Goal: Communication & Community: Answer question/provide support

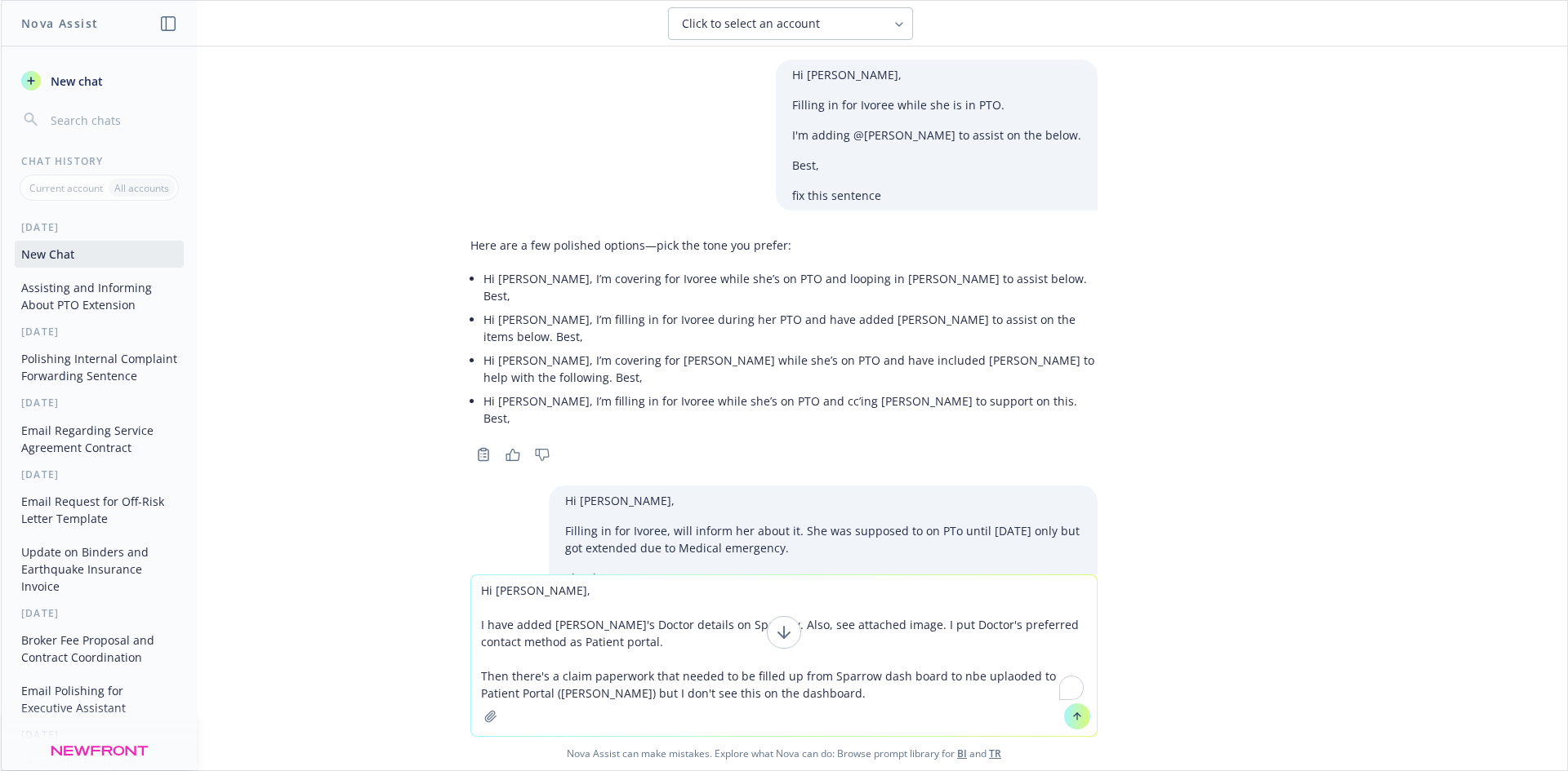
scroll to position [2858, 0]
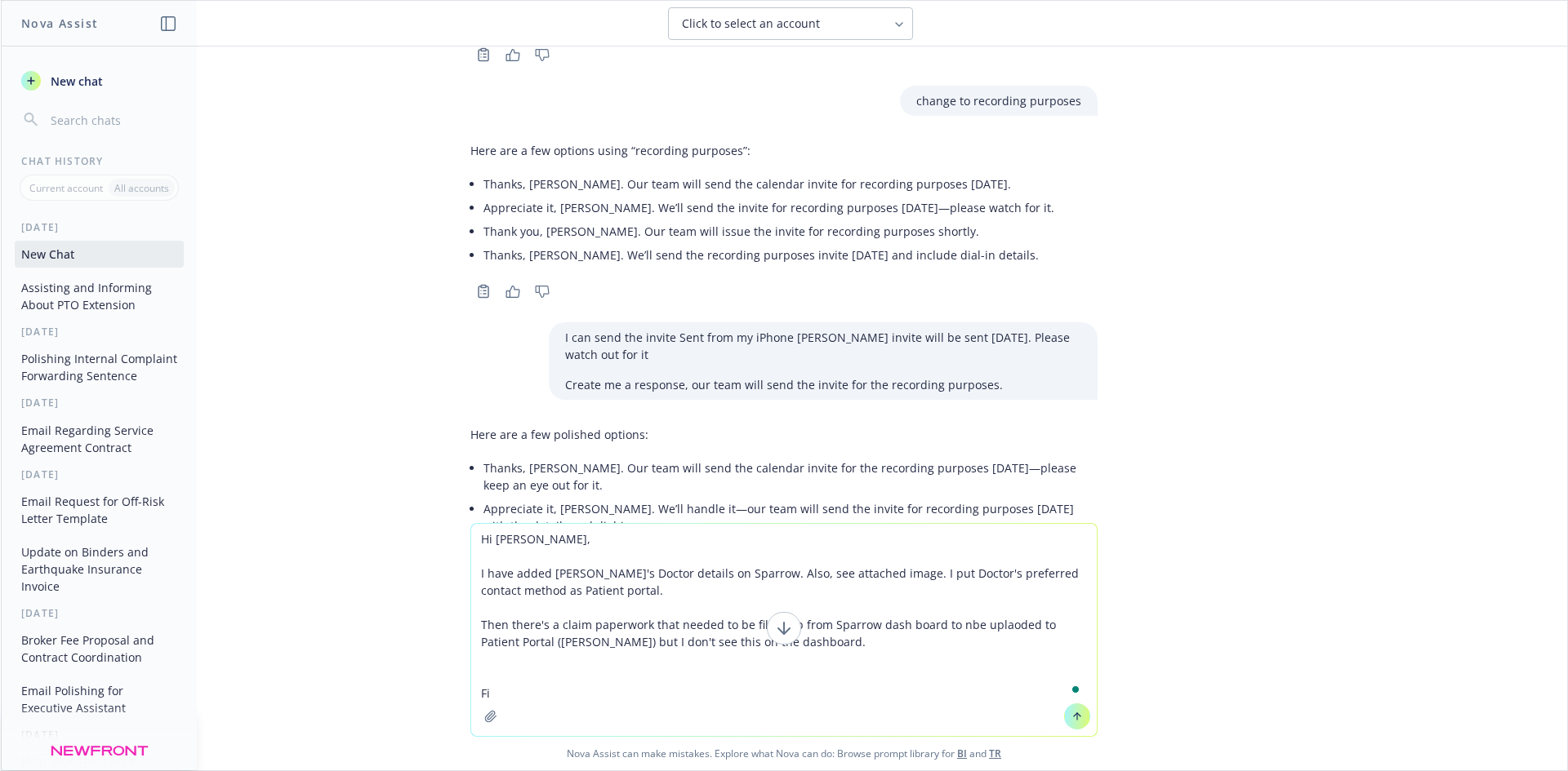
type textarea "Hi [PERSON_NAME], I have added [PERSON_NAME]'s Doctor details on Sparrow. Also,…"
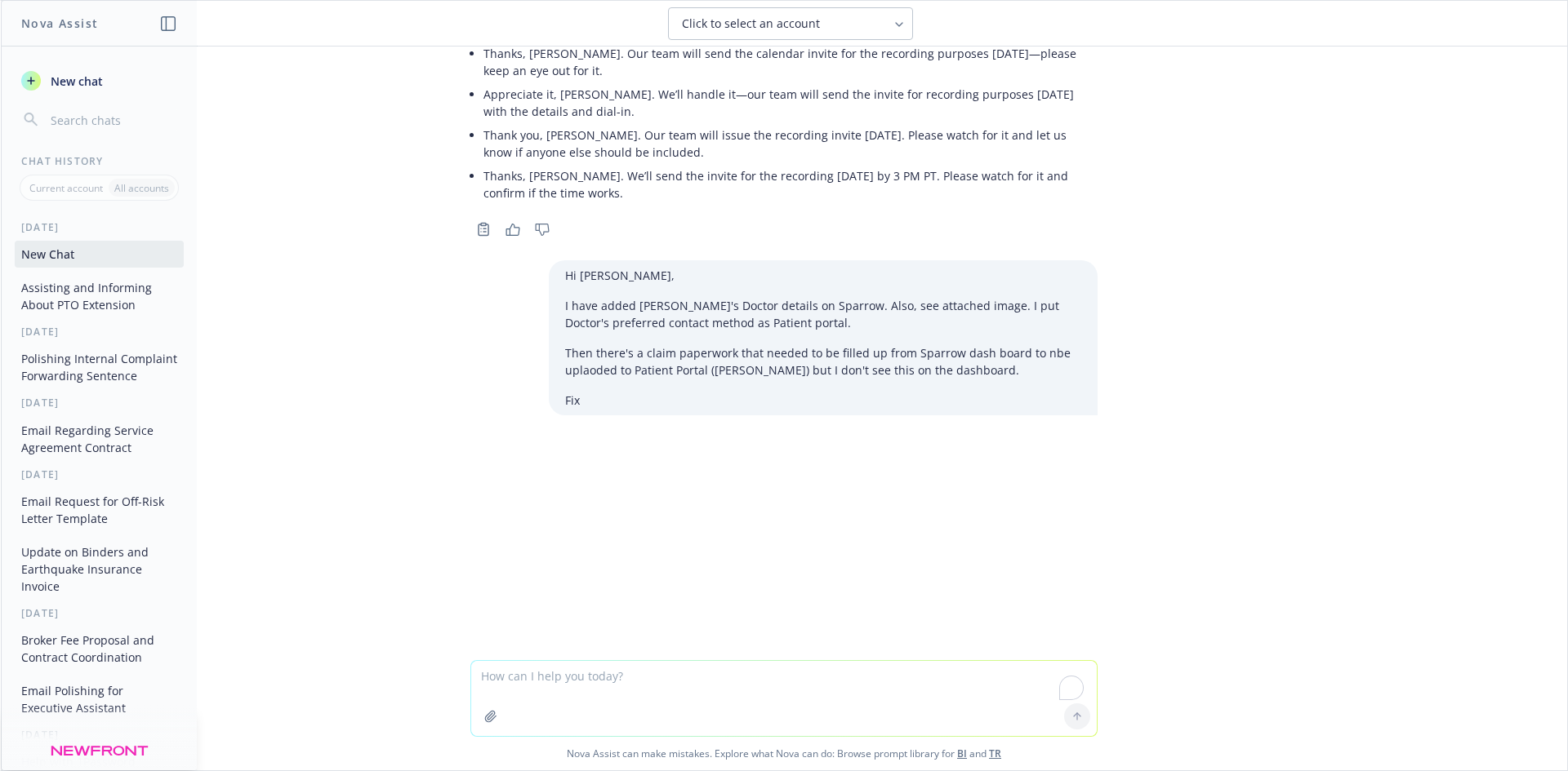
scroll to position [3365, 0]
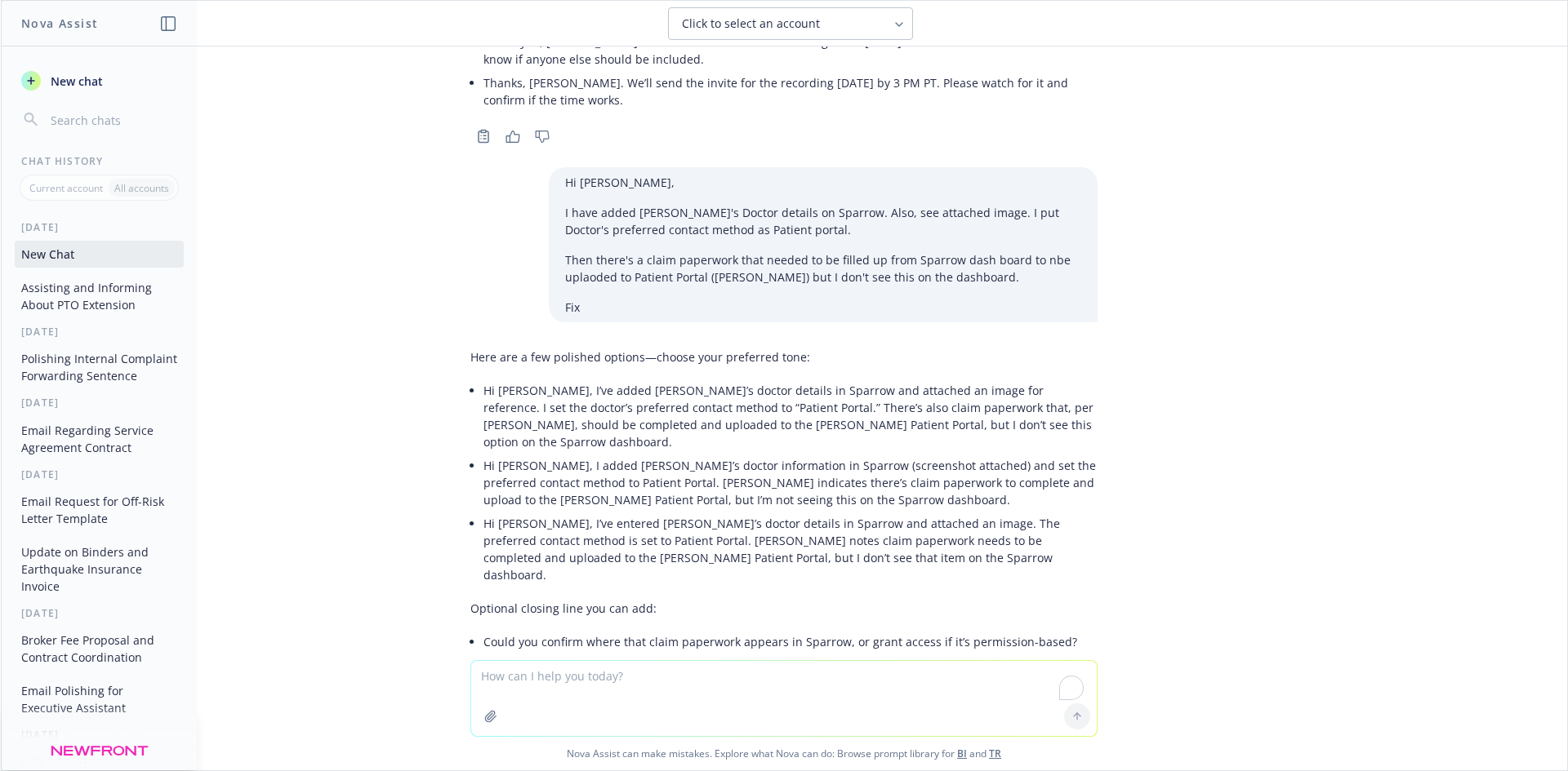
paste textarea "Hi [PERSON_NAME], I have added [PERSON_NAME]'s Doctor details on Sparrow. Let u…"
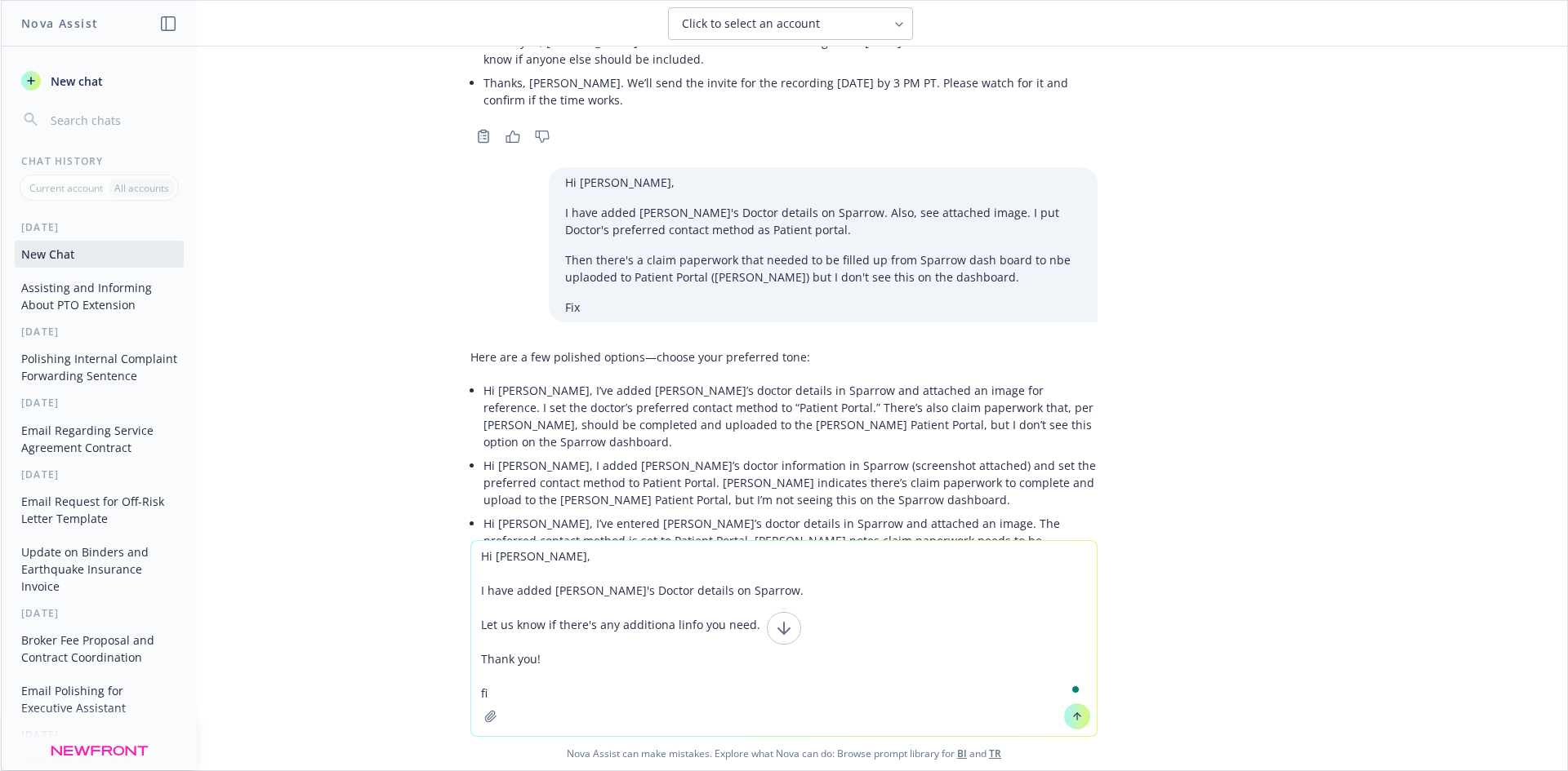
type textarea "Hi [PERSON_NAME], I have added [PERSON_NAME]'s Doctor details on Sparrow. Let u…"
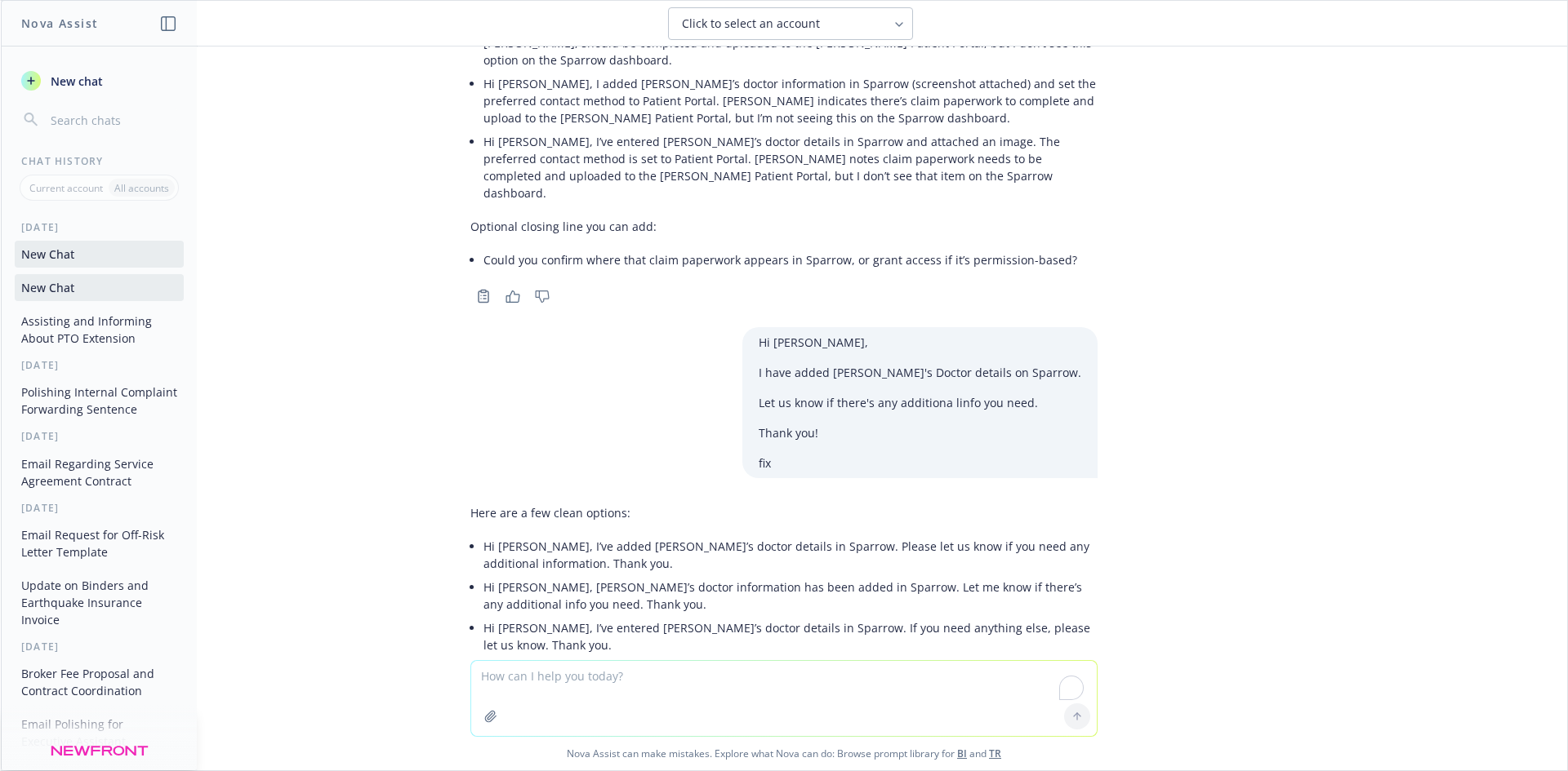
scroll to position [3757, 0]
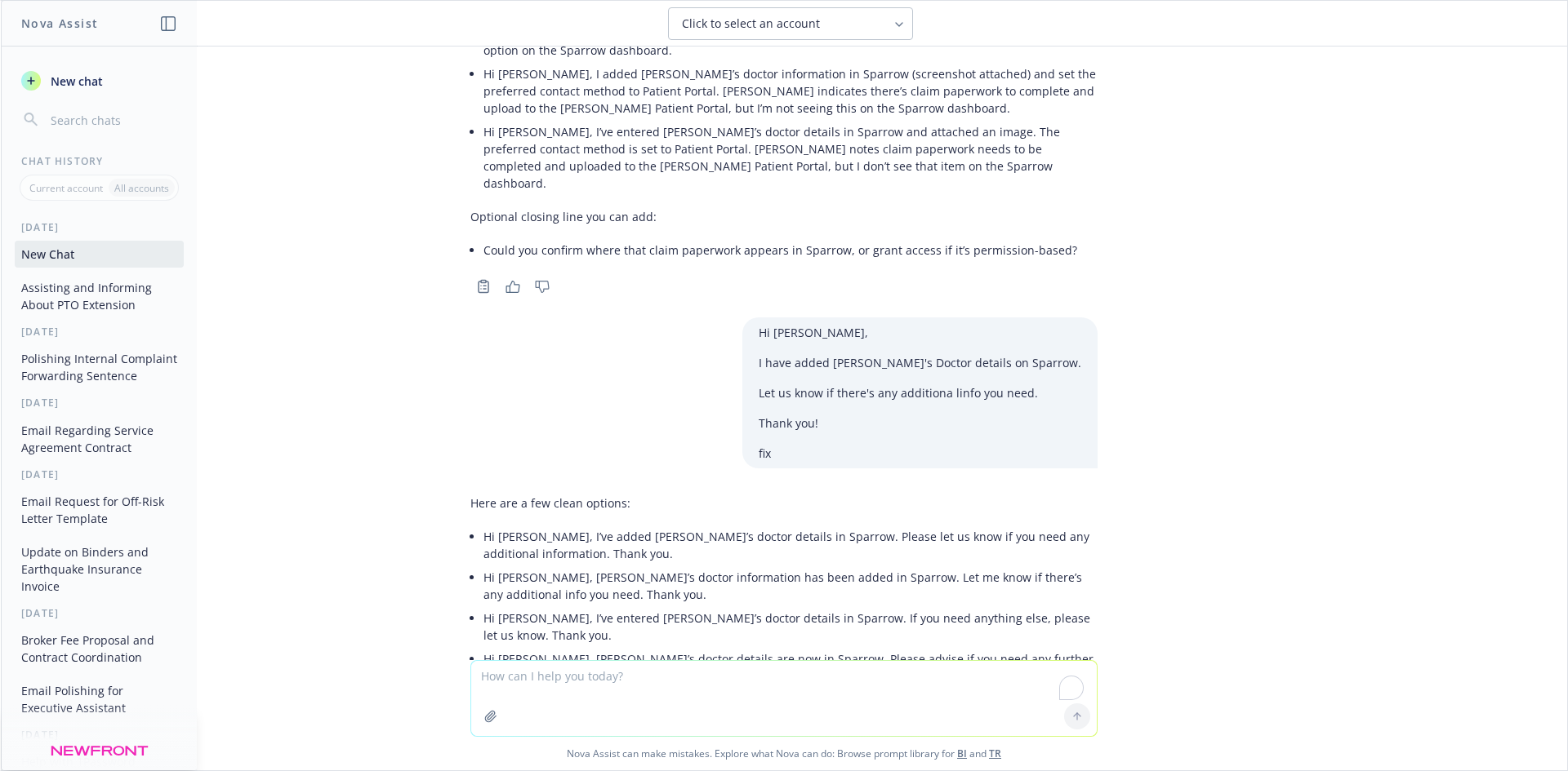
click at [1215, 479] on div "Hi [PERSON_NAME], Filling in for Ivoree while she is in PTO. I'm adding @[PERSO…" at bounding box center [784, 353] width 1566 height 614
click at [512, 525] on li "Hi [PERSON_NAME], I’ve added [PERSON_NAME]’s doctor details in Sparrow. Please …" at bounding box center [790, 546] width 614 height 41
drag, startPoint x: 541, startPoint y: 480, endPoint x: 529, endPoint y: 472, distance: 14.4
click at [537, 525] on li "Hi [PERSON_NAME], I’ve added [PERSON_NAME]’s doctor details in Sparrow. Please …" at bounding box center [790, 546] width 614 height 41
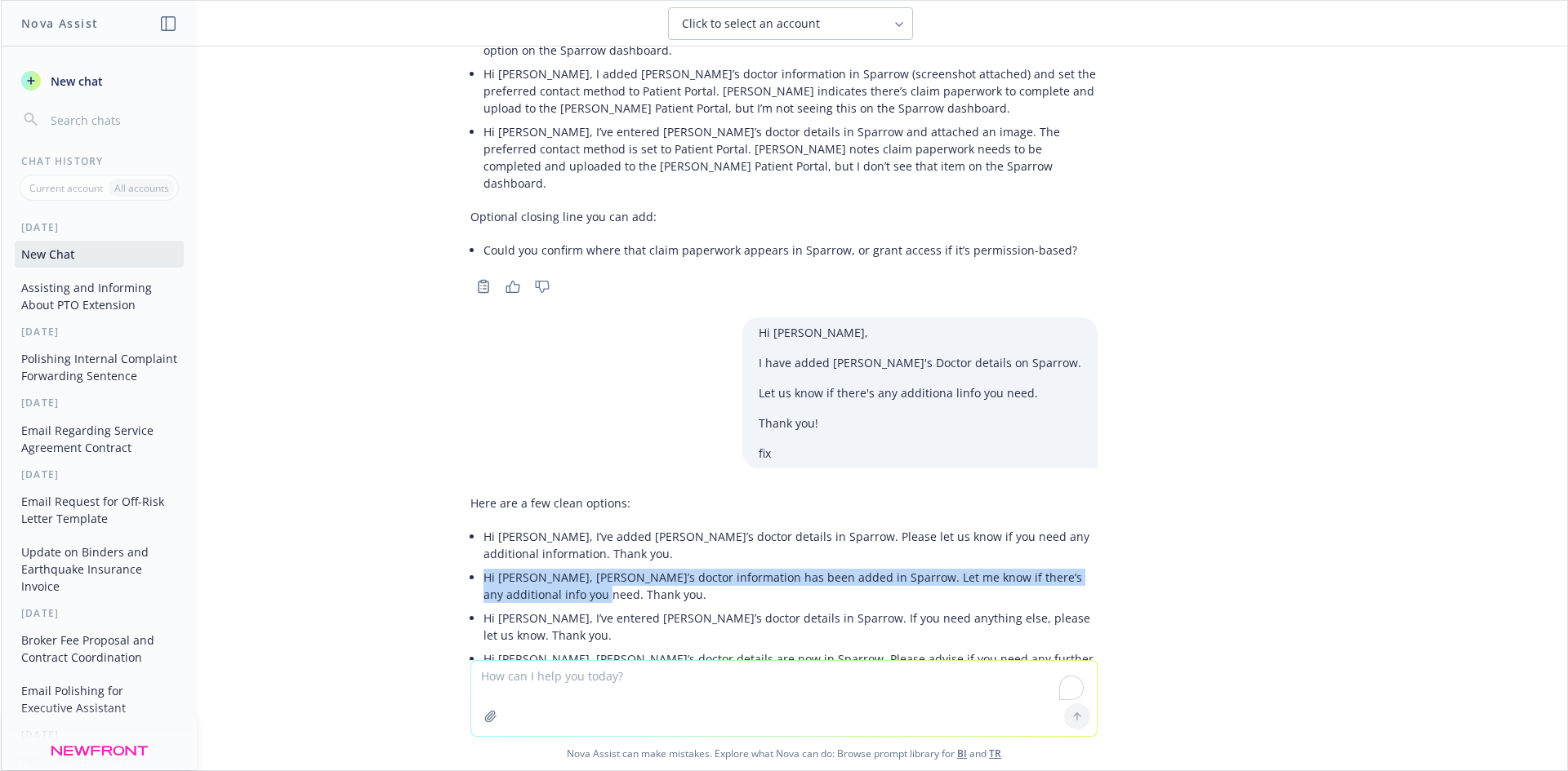
drag, startPoint x: 580, startPoint y: 524, endPoint x: 468, endPoint y: 514, distance: 112.4
click at [470, 514] on div "Here are a few clean options: Hi [PERSON_NAME], I’ve added [PERSON_NAME]’s doct…" at bounding box center [784, 591] width 627 height 207
copy li "Hi [PERSON_NAME], [PERSON_NAME]’s doctor information has been added in Sparrow.…"
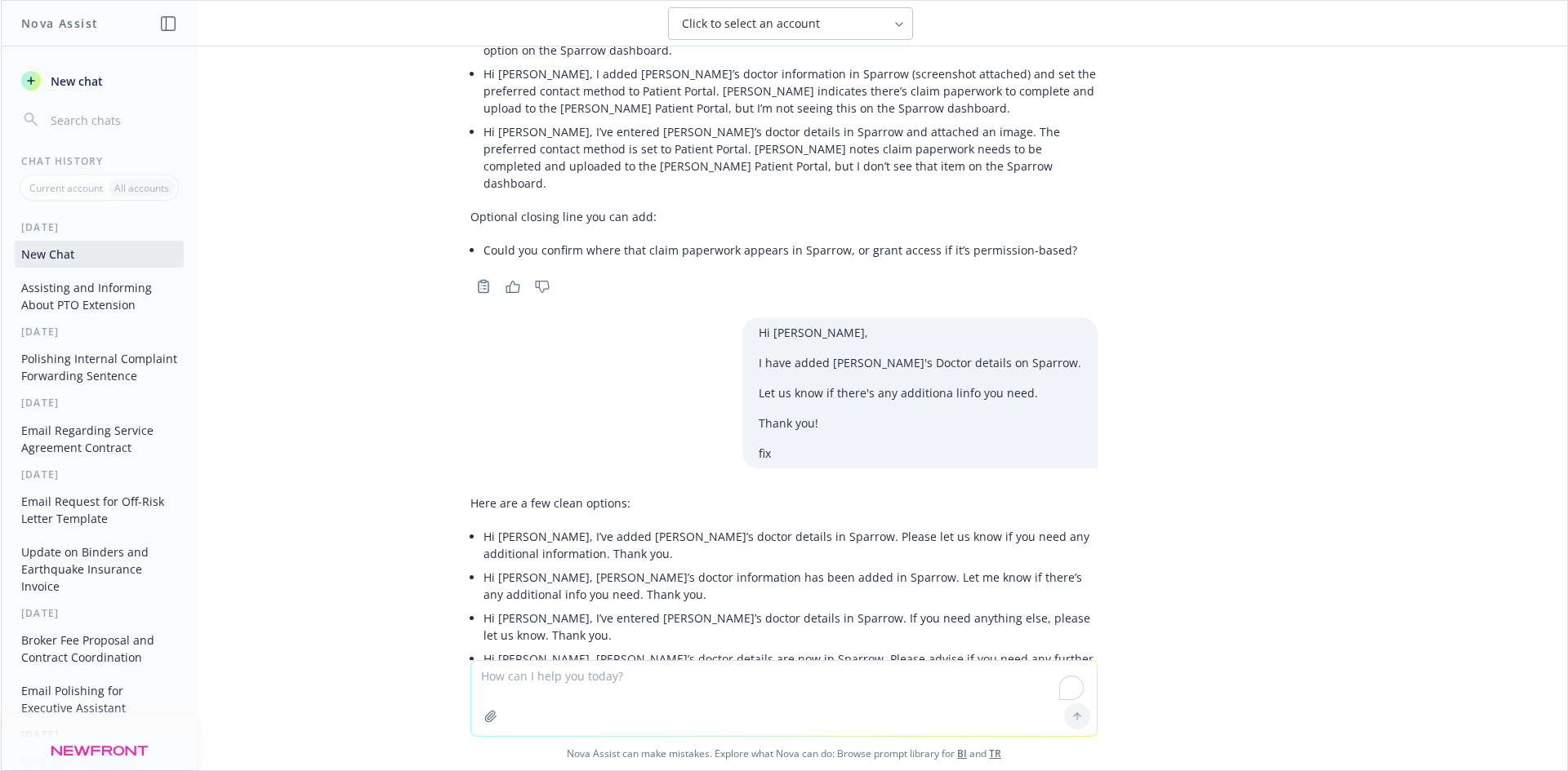
click at [579, 648] on li "Hi [PERSON_NAME], [PERSON_NAME]’s doctor details are now in Sparrow. Please adv…" at bounding box center [790, 668] width 614 height 41
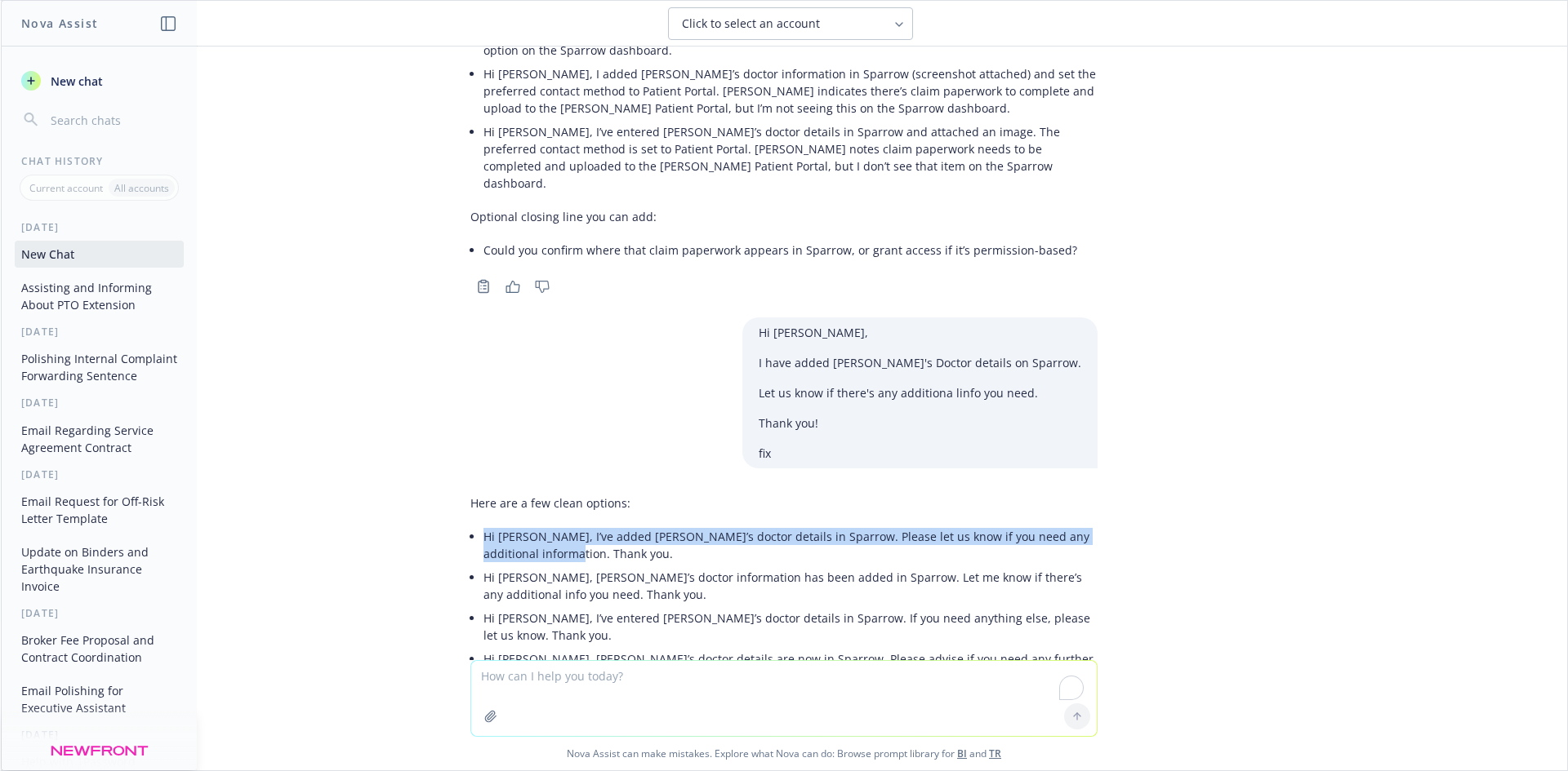
drag, startPoint x: 536, startPoint y: 479, endPoint x: 454, endPoint y: 468, distance: 82.7
click at [458, 488] on div "Here are a few clean options: Hi [PERSON_NAME], I’ve added [PERSON_NAME]’s doct…" at bounding box center [784, 605] width 654 height 236
copy li "Hi [PERSON_NAME], I’ve added [PERSON_NAME]’s doctor details in Sparrow. Please …"
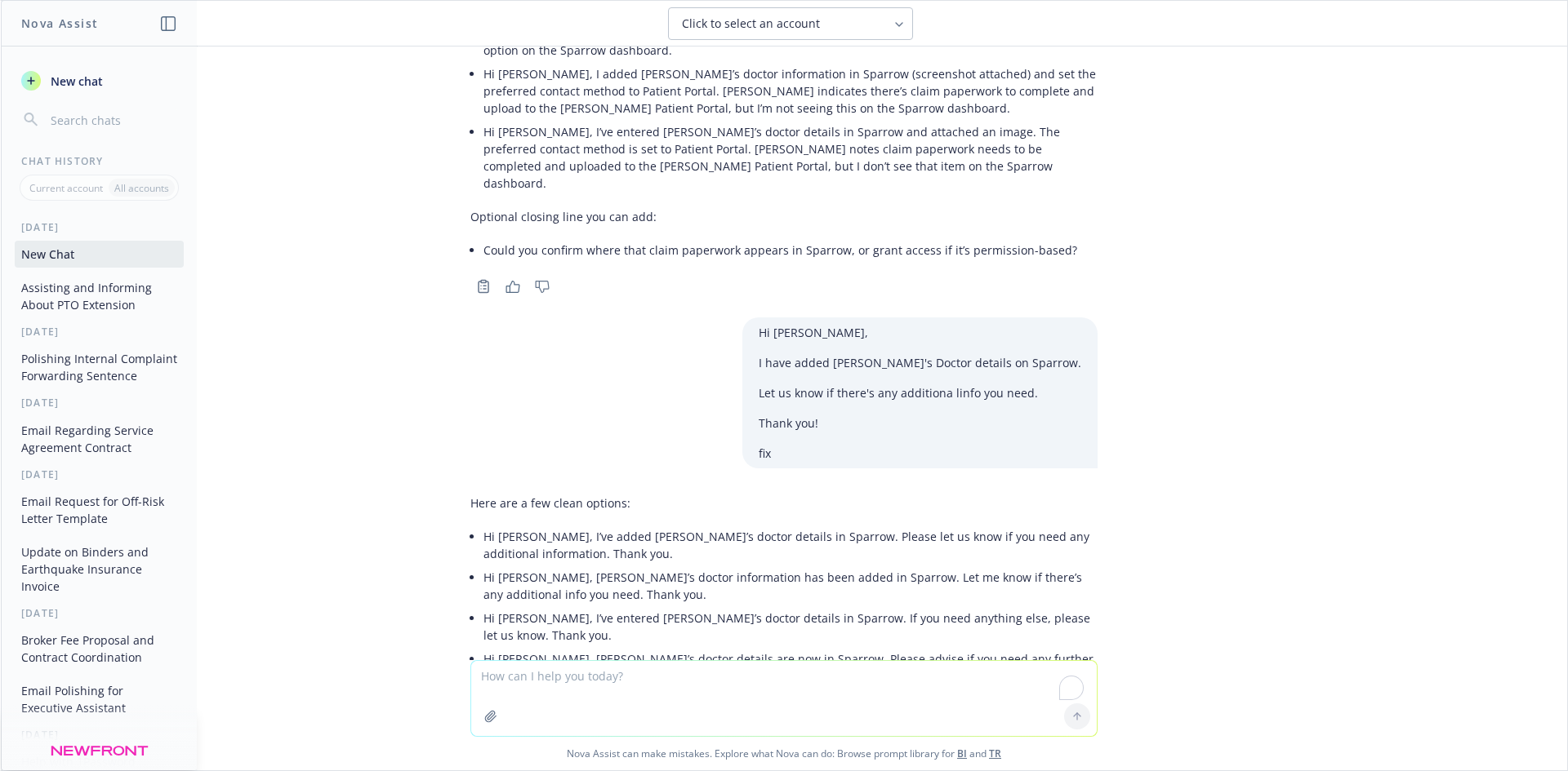
click at [665, 679] on textarea "To enrich screen reader interactions, please activate Accessibility in Grammarl…" at bounding box center [784, 699] width 625 height 75
type textarea "how many days and week is from [DATE] to [DATE]"
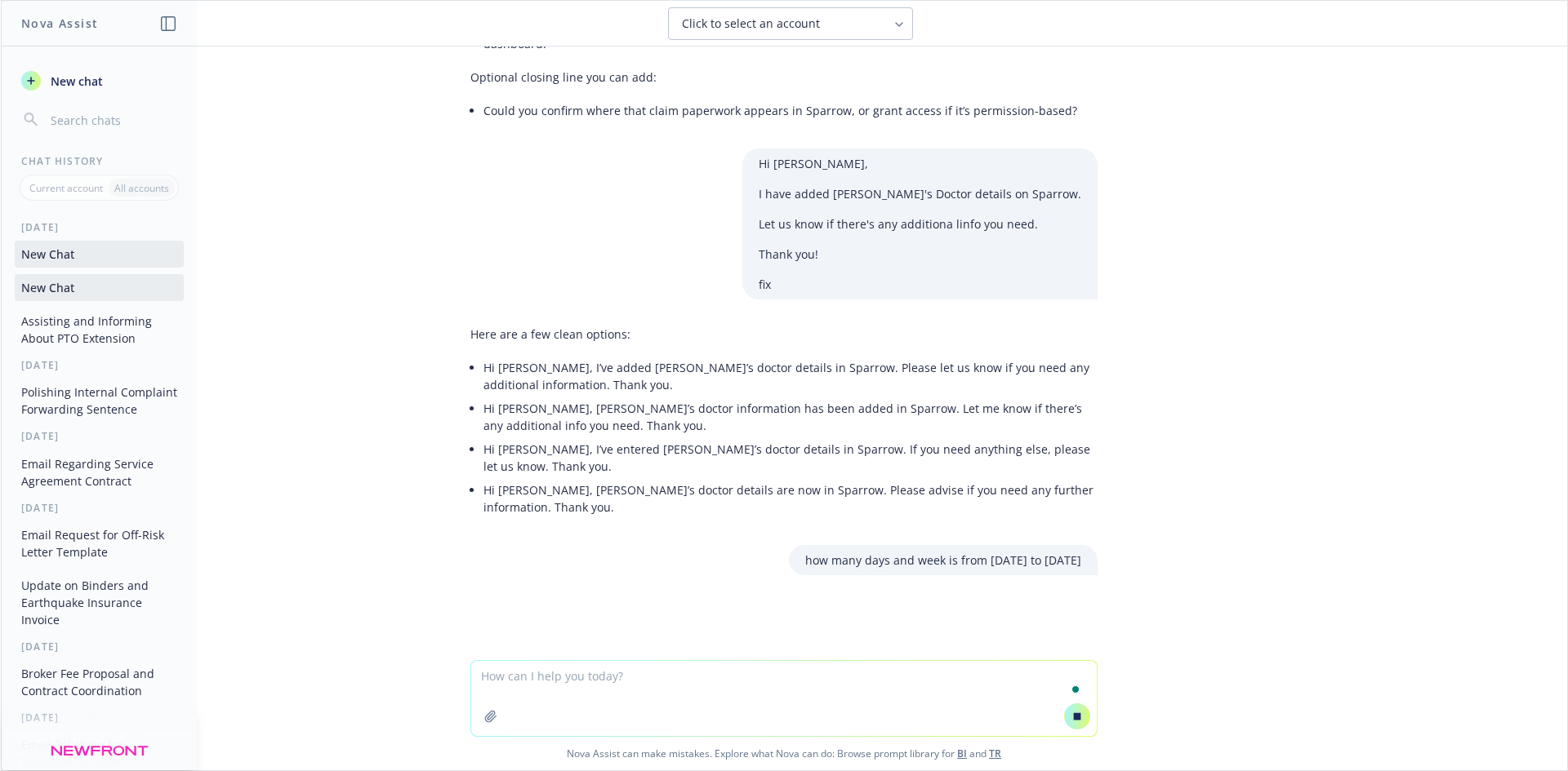
scroll to position [3470, 0]
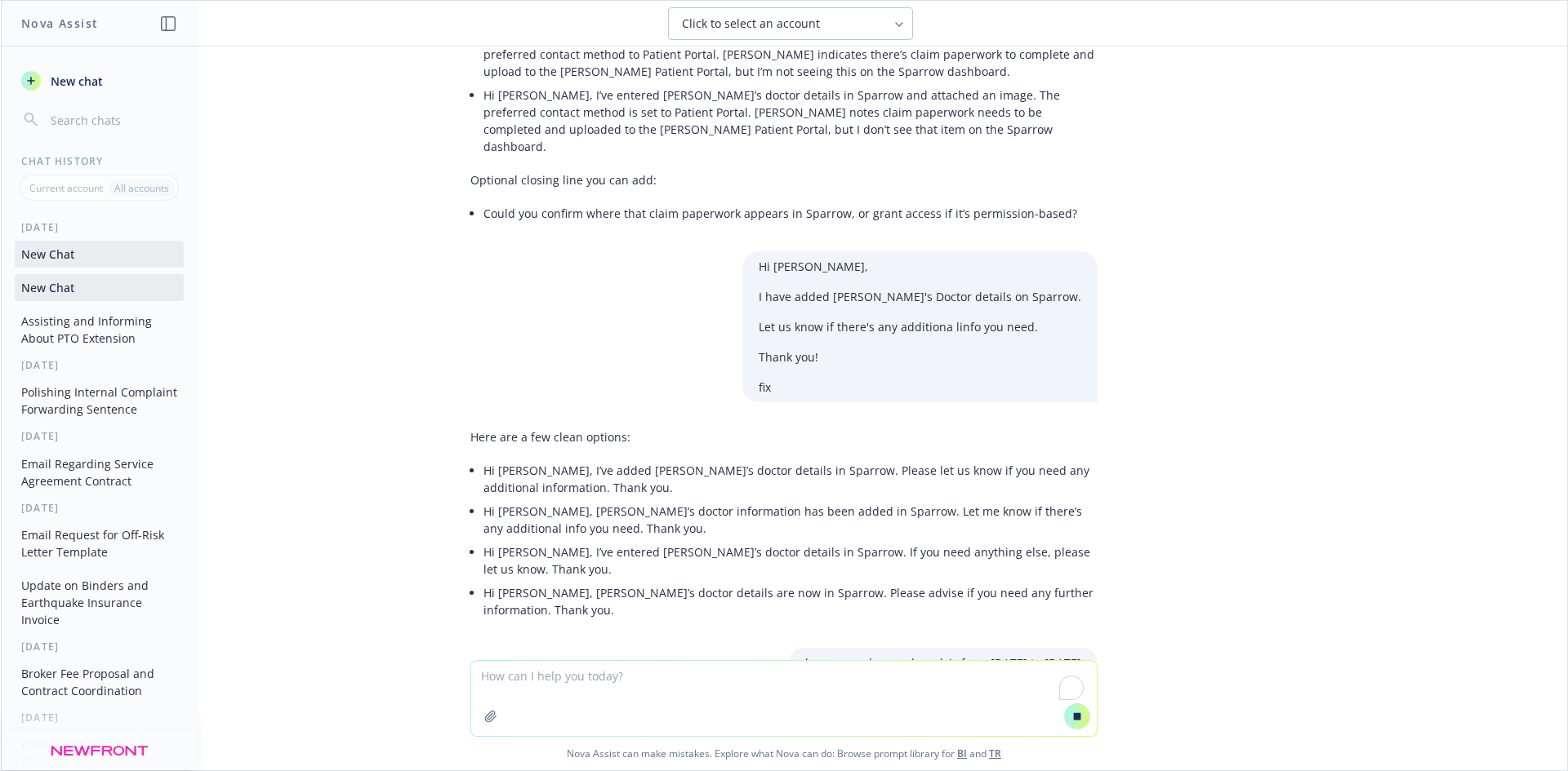
click at [897, 665] on textarea "To enrich screen reader interactions, please activate Accessibility in Grammarl…" at bounding box center [784, 699] width 625 height 75
drag, startPoint x: 796, startPoint y: 565, endPoint x: 1083, endPoint y: 548, distance: 287.5
click at [1083, 647] on div "how many days and week is from [DATE] to [DATE]" at bounding box center [943, 661] width 309 height 30
copy p "how many days and week is from [DATE] to [DATE]"
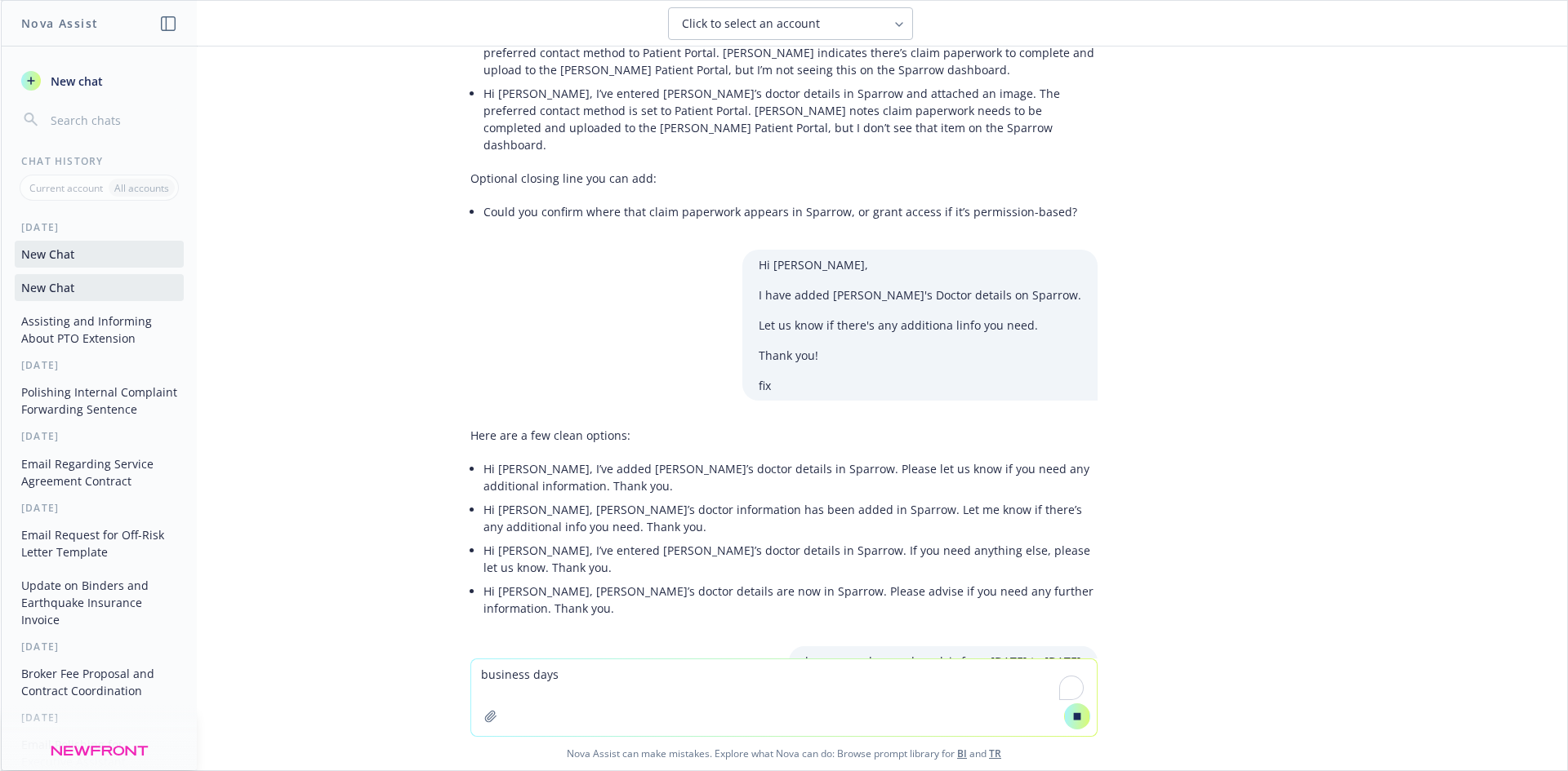
drag, startPoint x: 1072, startPoint y: 721, endPoint x: 694, endPoint y: 674, distance: 380.9
click at [1071, 721] on icon at bounding box center [1077, 717] width 12 height 12
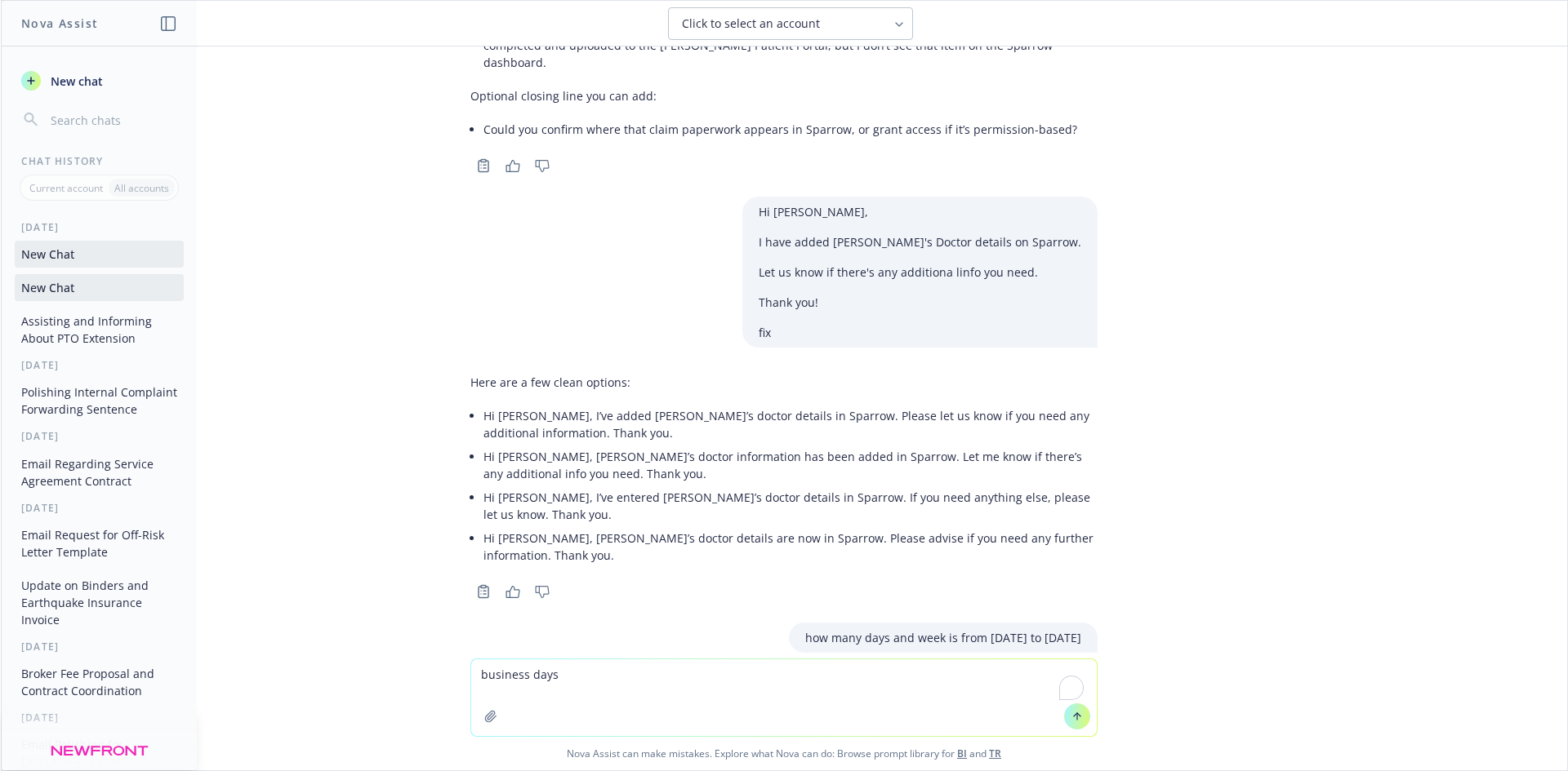
scroll to position [3883, 0]
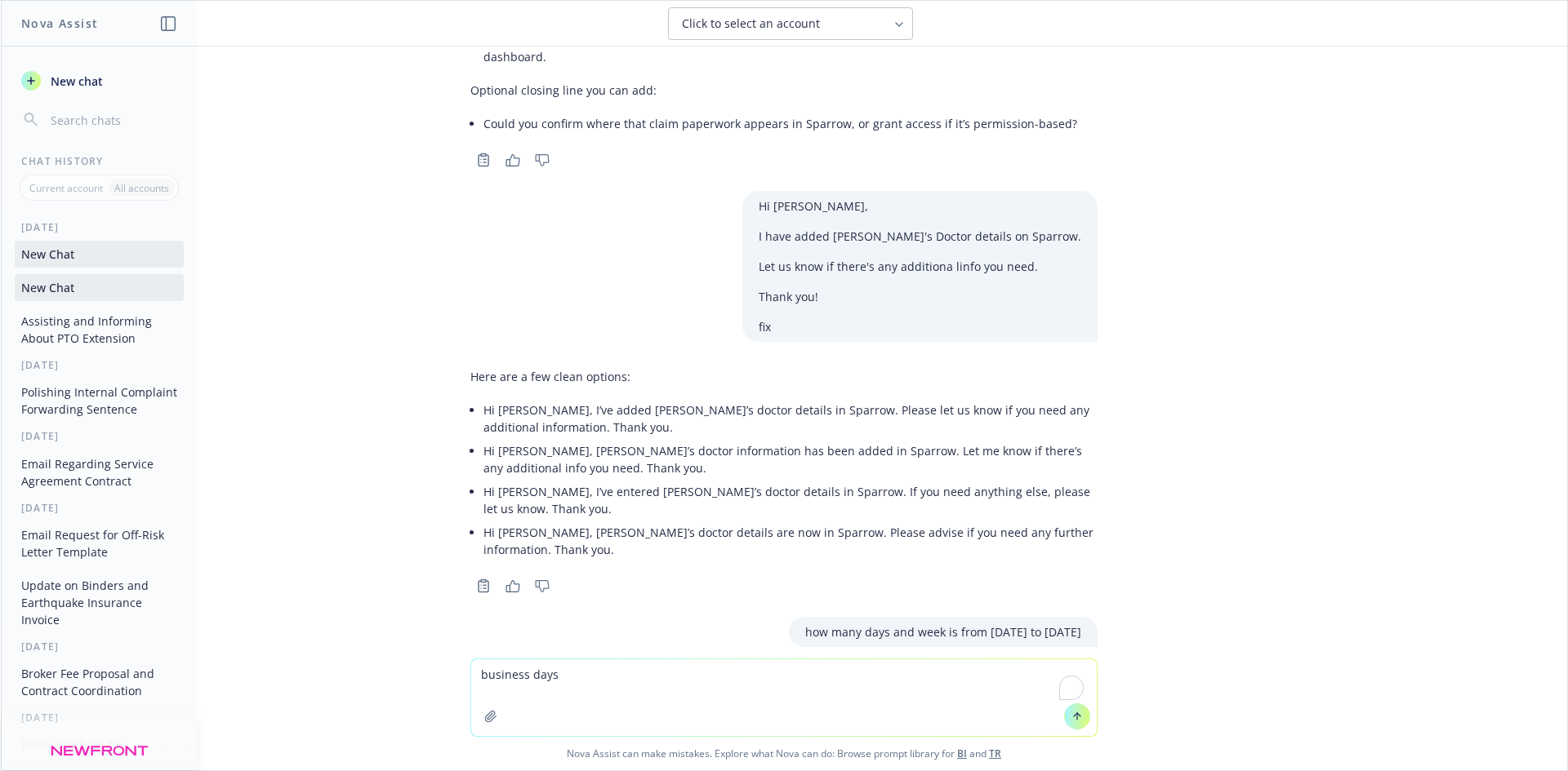
click at [561, 681] on textarea "business days" at bounding box center [784, 698] width 625 height 76
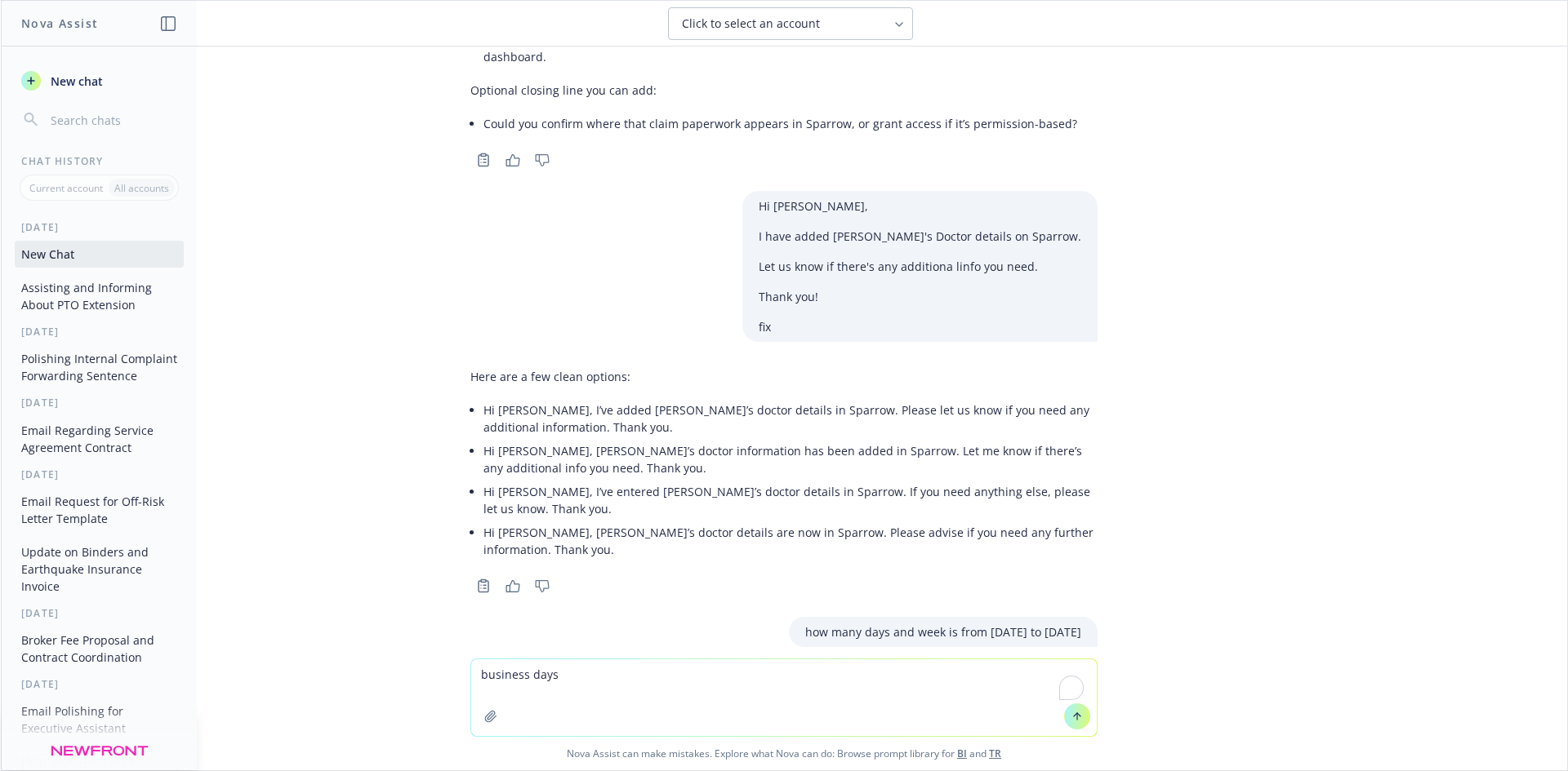
paste textarea "how many days and week is from [DATE] to [DATE]"
type textarea "how many days and week is from [DATE] to [DATE]. Business days only, dont count…"
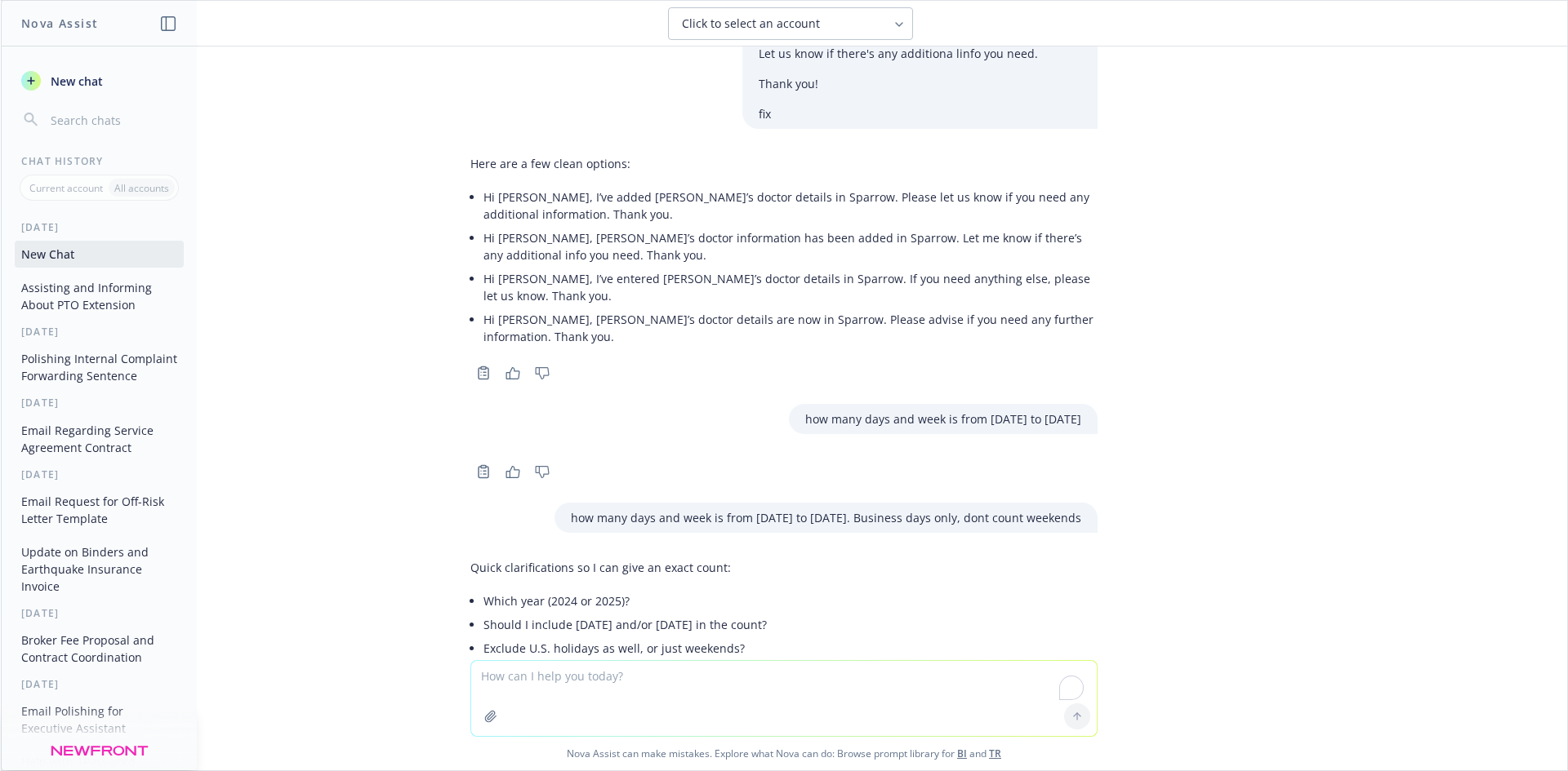
scroll to position [4099, 0]
click at [633, 687] on textarea "To enrich screen reader interactions, please activate Accessibility in Grammarl…" at bounding box center [784, 699] width 625 height 75
type textarea "2025"
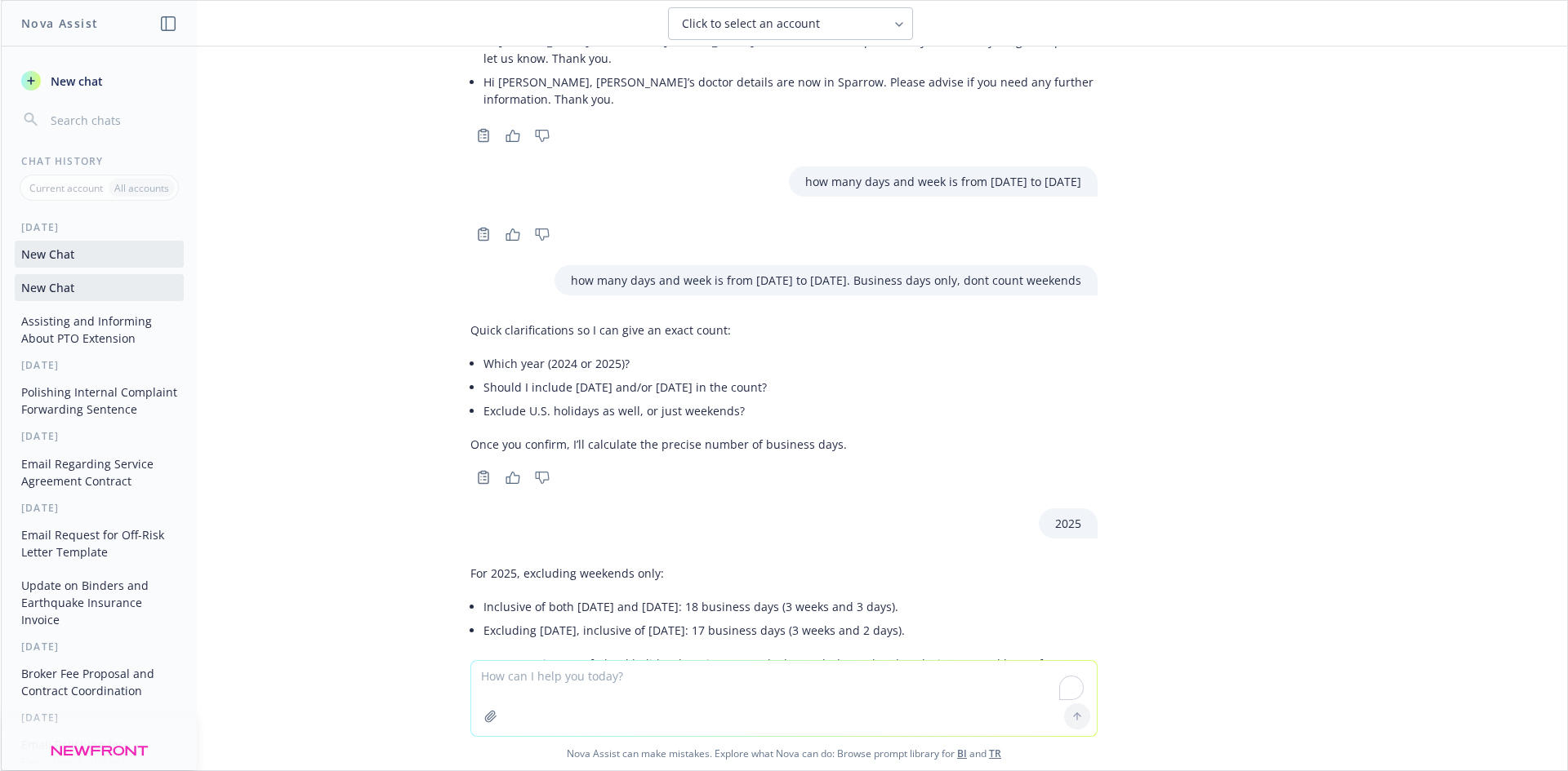
scroll to position [4336, 0]
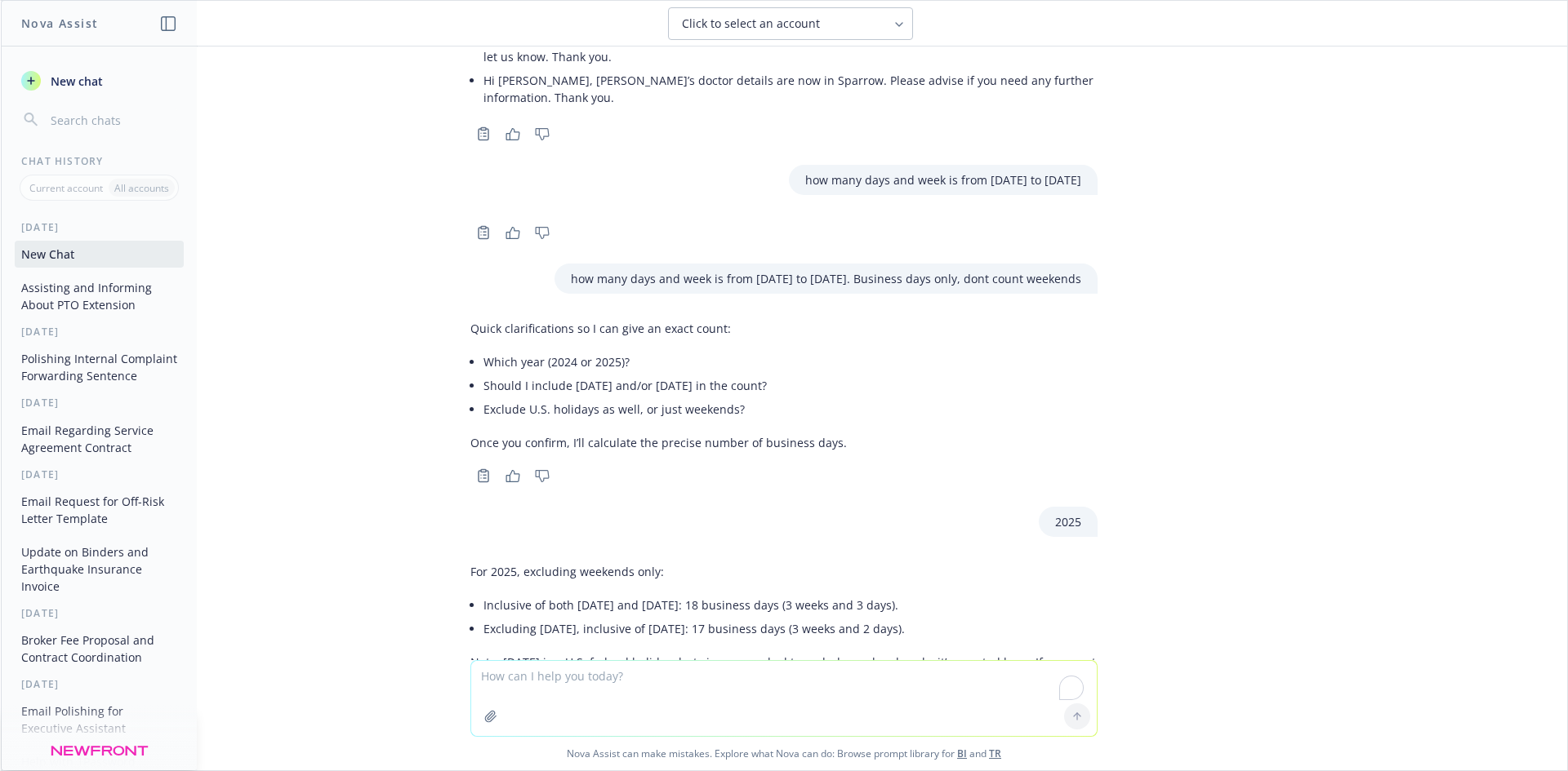
click at [1134, 609] on div "Hi [PERSON_NAME], Filling in for Ivoree while she is in PTO. I'm adding @[PERSO…" at bounding box center [784, 353] width 1566 height 614
click at [825, 653] on p "Note: [DATE] is a U.S. federal holiday, but since you asked to exclude weekends…" at bounding box center [784, 670] width 627 height 34
drag, startPoint x: 917, startPoint y: 493, endPoint x: 568, endPoint y: 521, distance: 350.1
click at [568, 594] on ul "Inclusive of both [DATE] and [DATE]: 18 business days (3 weeks and 3 days). Exc…" at bounding box center [790, 617] width 614 height 47
click at [766, 594] on li "Inclusive of both [DATE] and [DATE]: 18 business days (3 weeks and 3 days)." at bounding box center [790, 605] width 614 height 24
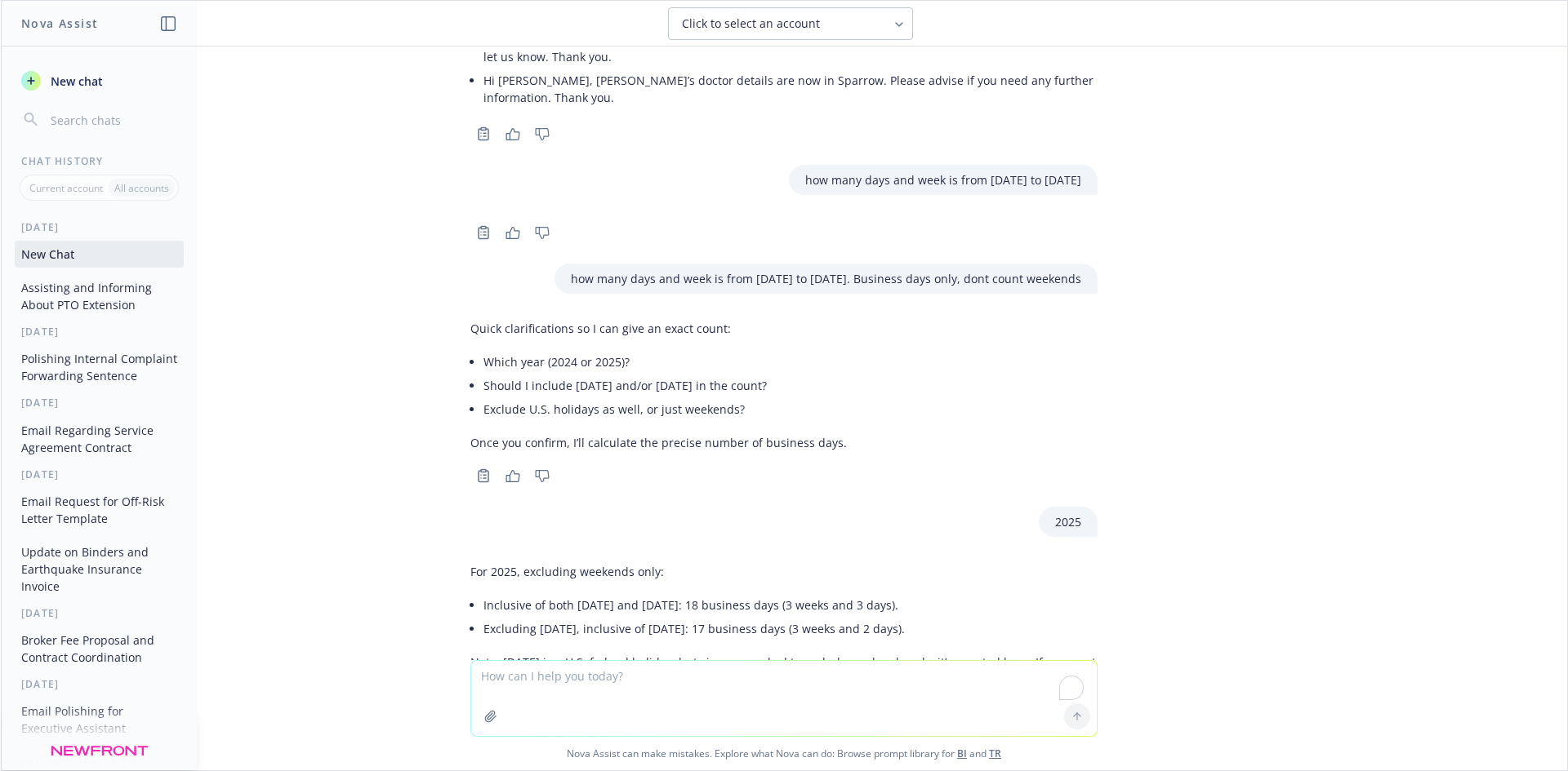
drag, startPoint x: 800, startPoint y: 506, endPoint x: 758, endPoint y: 506, distance: 42.0
click at [758, 594] on li "Inclusive of both [DATE] and [DATE]: 18 business days (3 weeks and 3 days)." at bounding box center [790, 605] width 614 height 24
click at [765, 594] on li "Inclusive of both [DATE] and [DATE]: 18 business days (3 weeks and 3 days)." at bounding box center [790, 605] width 614 height 24
drag, startPoint x: 764, startPoint y: 503, endPoint x: 899, endPoint y: 506, distance: 135.0
click at [899, 594] on li "Inclusive of both [DATE] and [DATE]: 18 business days (3 weeks and 3 days)." at bounding box center [790, 605] width 614 height 24
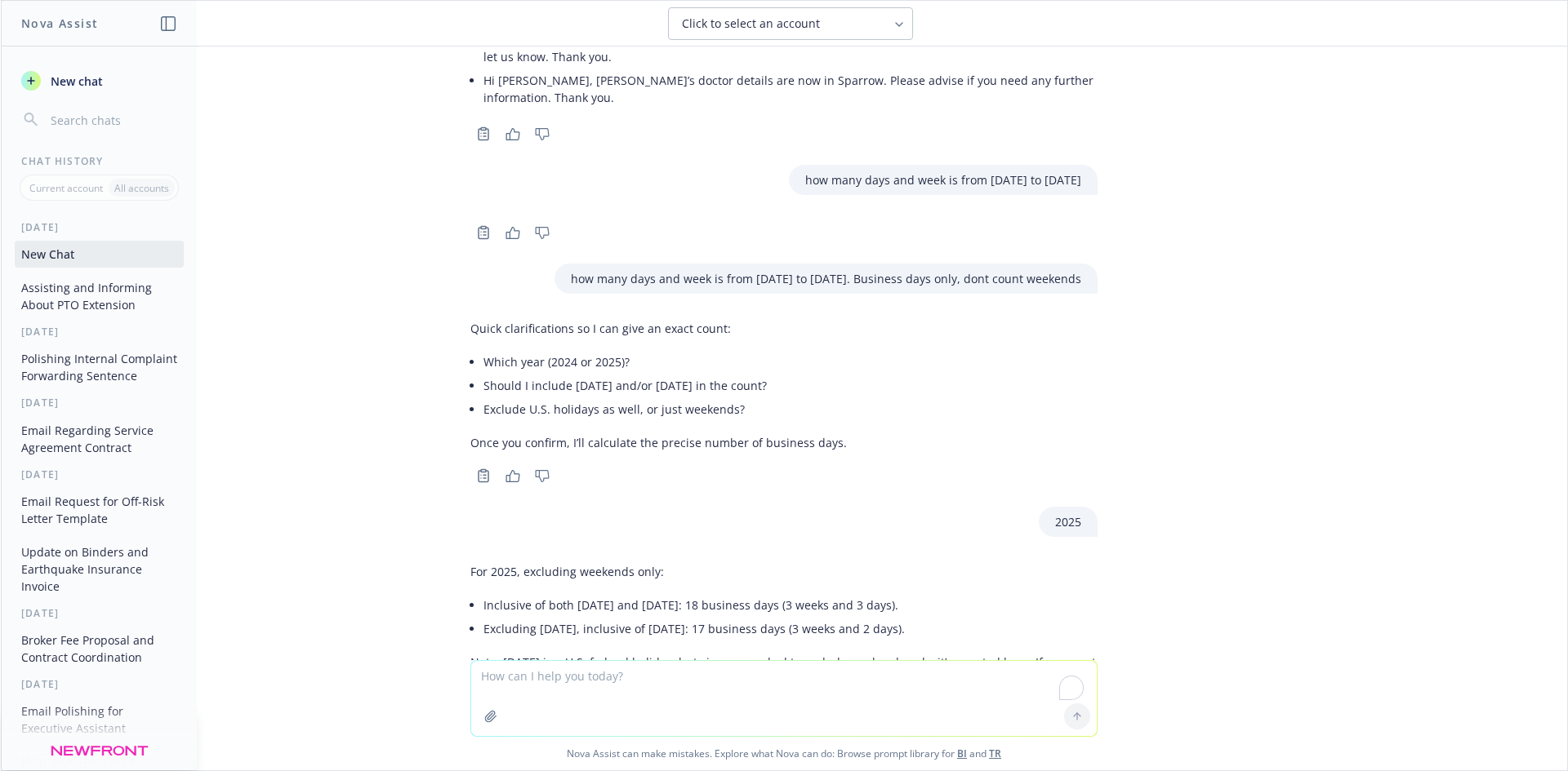
copy li "3 weeks and 3 days)."
click at [603, 661] on div "Hi [PERSON_NAME], Filling in for Ivoree while she is in PTO. I'm adding @[PERSO…" at bounding box center [784, 408] width 1566 height 724
click at [609, 679] on textarea "To enrich screen reader interactions, please activate Accessibility in Grammarl…" at bounding box center [784, 699] width 625 height 75
paste textarea "Hi [PERSON_NAME], I’ve added [PERSON_NAME]’s doctor details in Sparrow. Also, s…"
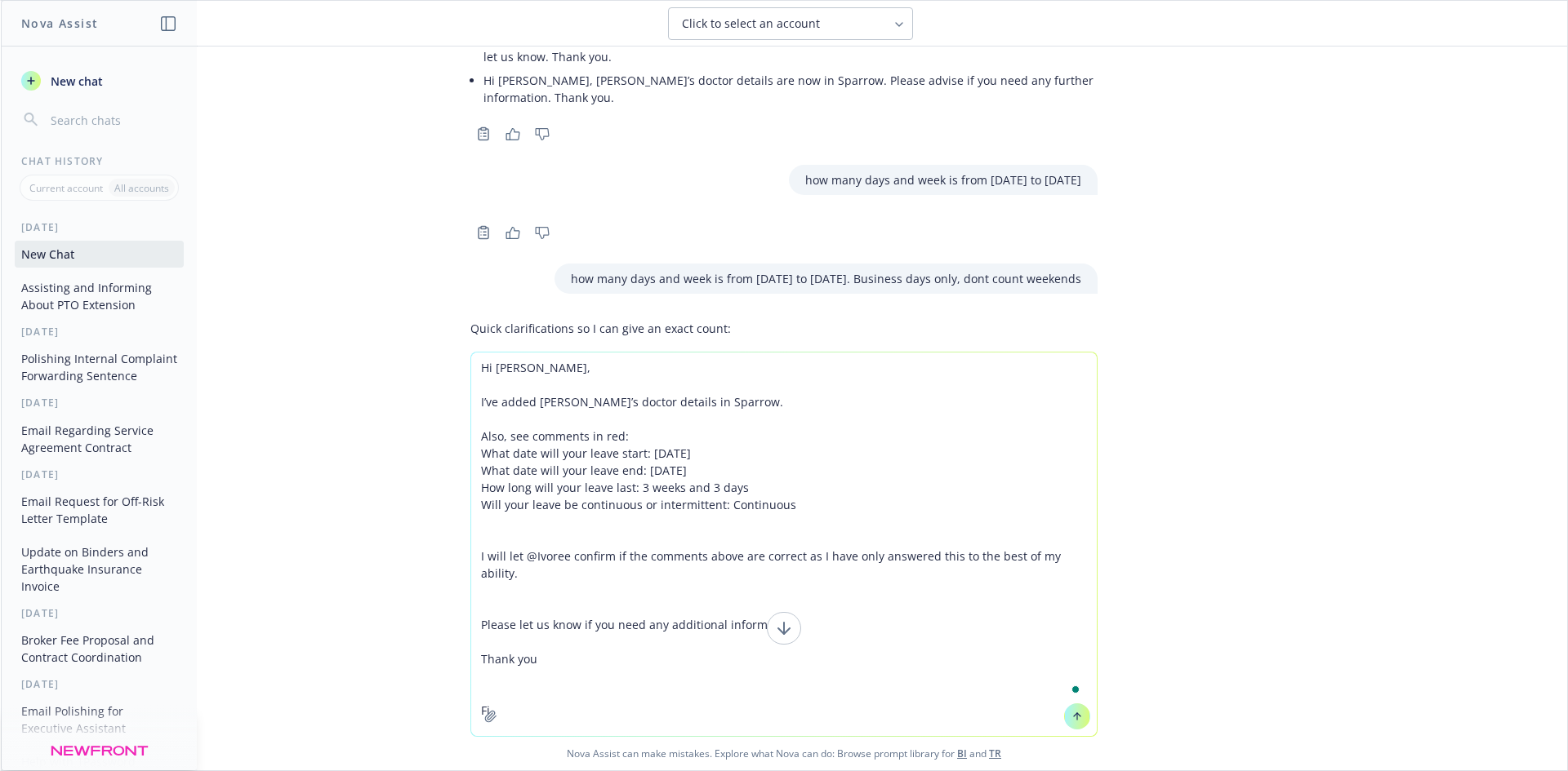
type textarea "Hi [PERSON_NAME], I’ve added [PERSON_NAME]’s doctor details in Sparrow. Also, s…"
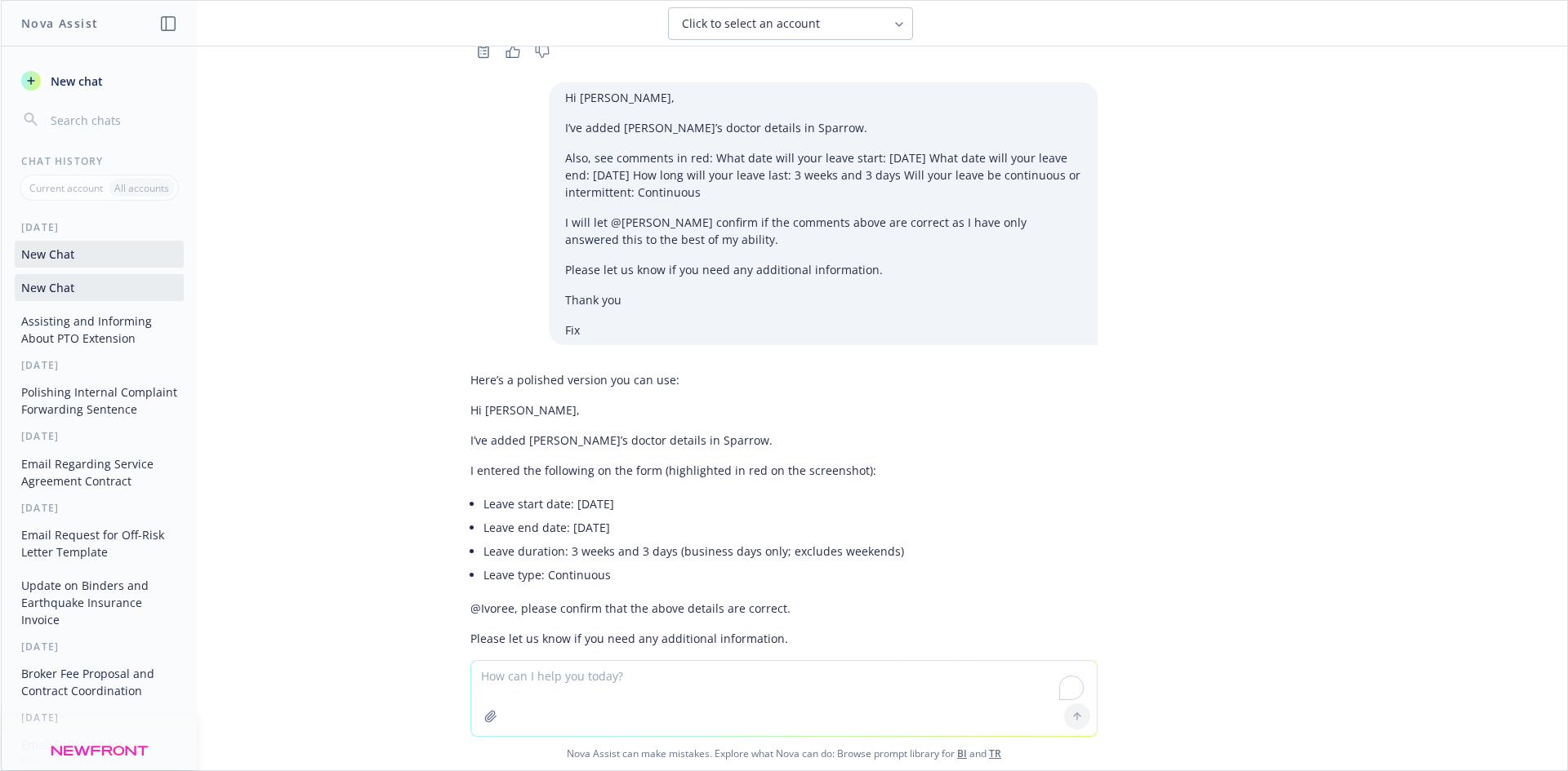
scroll to position [5003, 0]
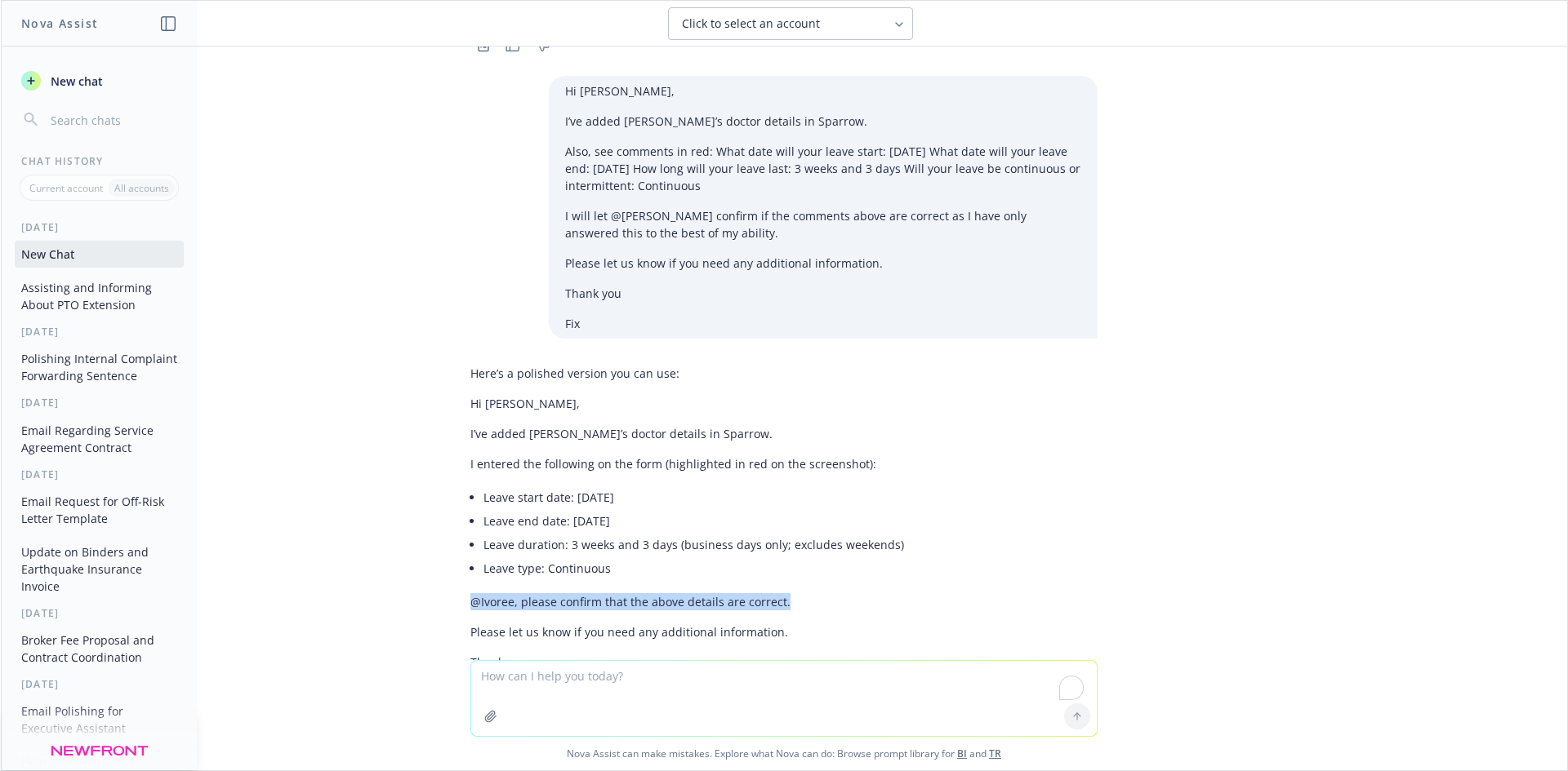
drag, startPoint x: 801, startPoint y: 499, endPoint x: 435, endPoint y: 499, distance: 366.0
click at [435, 499] on div "Hi [PERSON_NAME], Filling in for Ivoree while she is in PTO. I'm adding @[PERSO…" at bounding box center [784, 353] width 1566 height 614
copy p "@Ivoree, please confirm that the above details are correct."
click at [610, 696] on textarea "To enrich screen reader interactions, please activate Accessibility in Grammarl…" at bounding box center [784, 699] width 625 height 75
paste textarea "Hi [PERSON_NAME], I don't see the electronic copy on my email. Can you please f…"
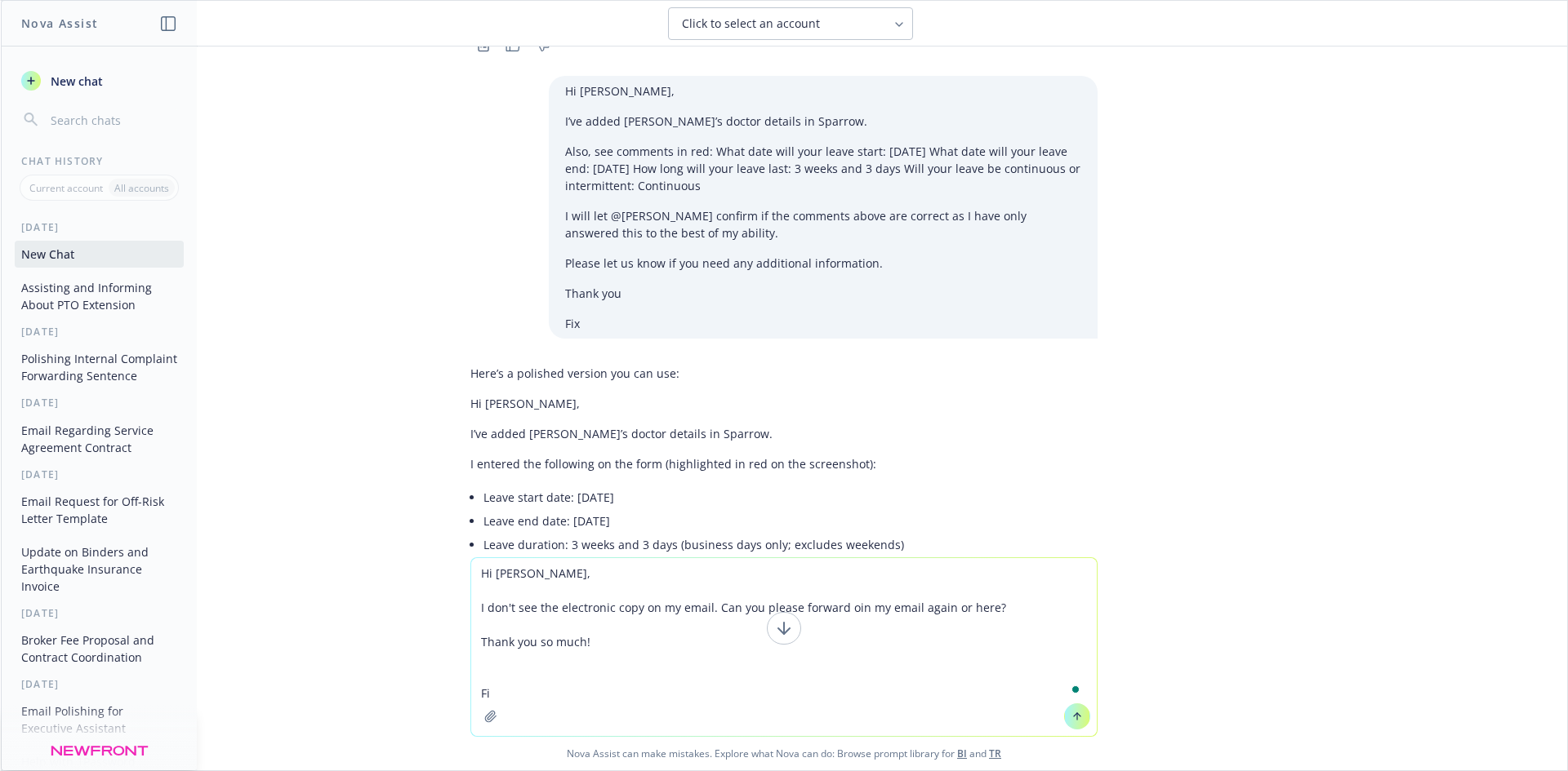
type textarea "Hi [PERSON_NAME], I don't see the electronic copy on my email. Can you please f…"
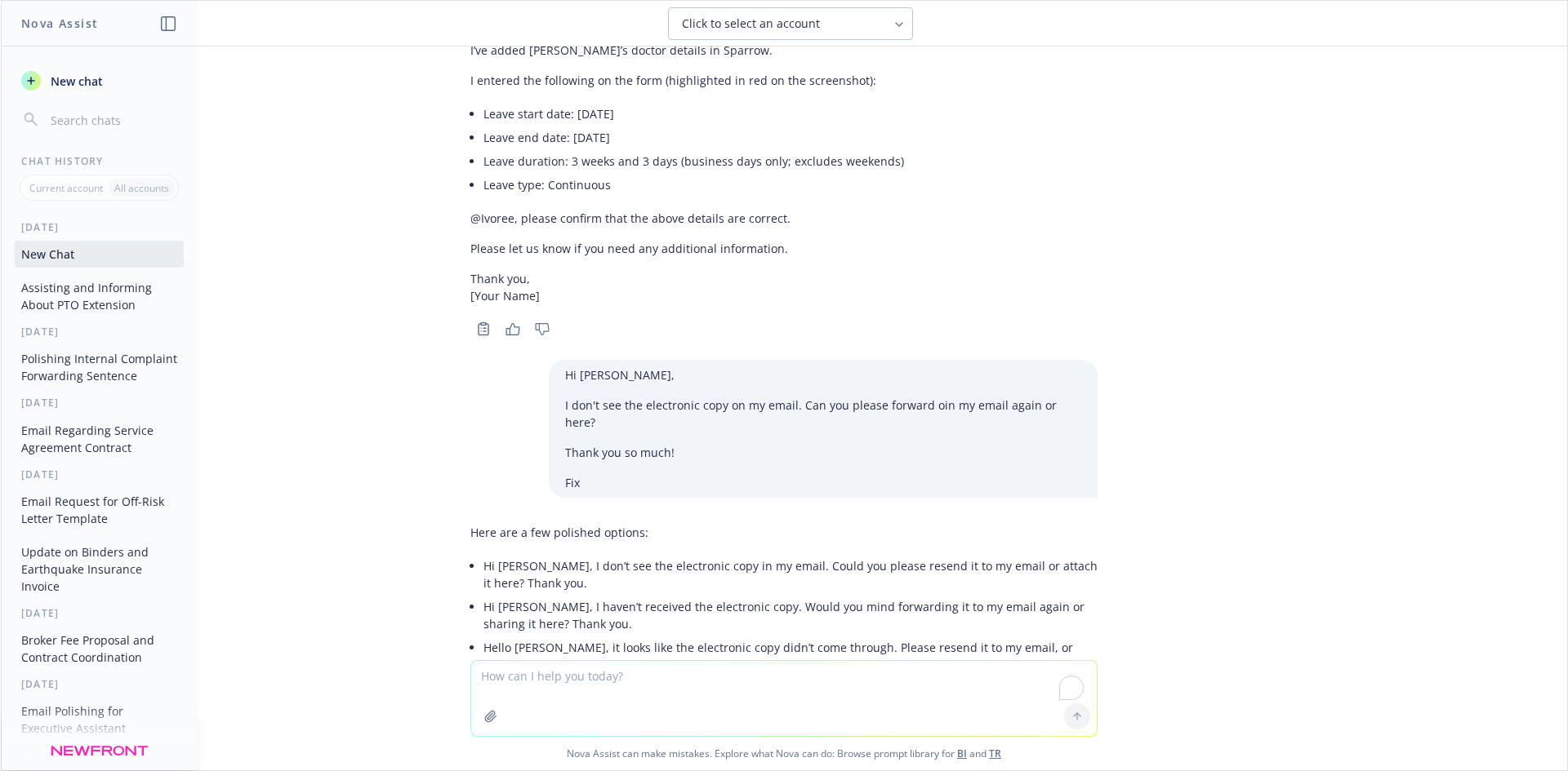
scroll to position [5400, 0]
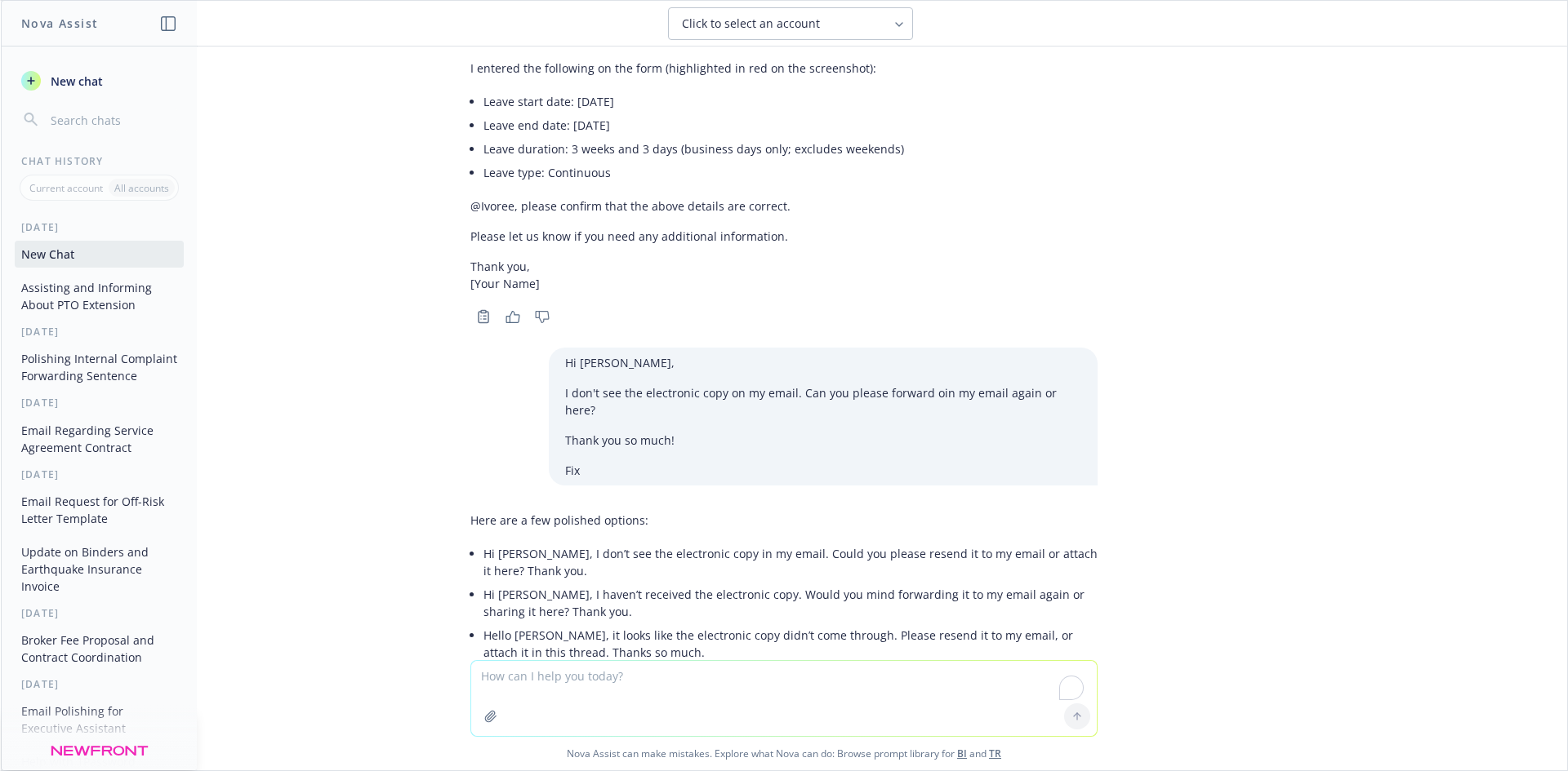
drag, startPoint x: 469, startPoint y: 553, endPoint x: 590, endPoint y: 574, distance: 122.8
click at [590, 574] on div "Here are a few polished options: Hi [PERSON_NAME], I don’t see the electronic c…" at bounding box center [784, 608] width 627 height 207
click at [616, 664] on li "Hi [PERSON_NAME], I’m not seeing the electronic copy in my inbox. Could you ple…" at bounding box center [790, 685] width 614 height 41
drag, startPoint x: 640, startPoint y: 519, endPoint x: 551, endPoint y: 441, distance: 118.3
click at [639, 627] on p "Hello [PERSON_NAME], it looks like the electronic copy didn’t come through. Ple…" at bounding box center [790, 644] width 614 height 34
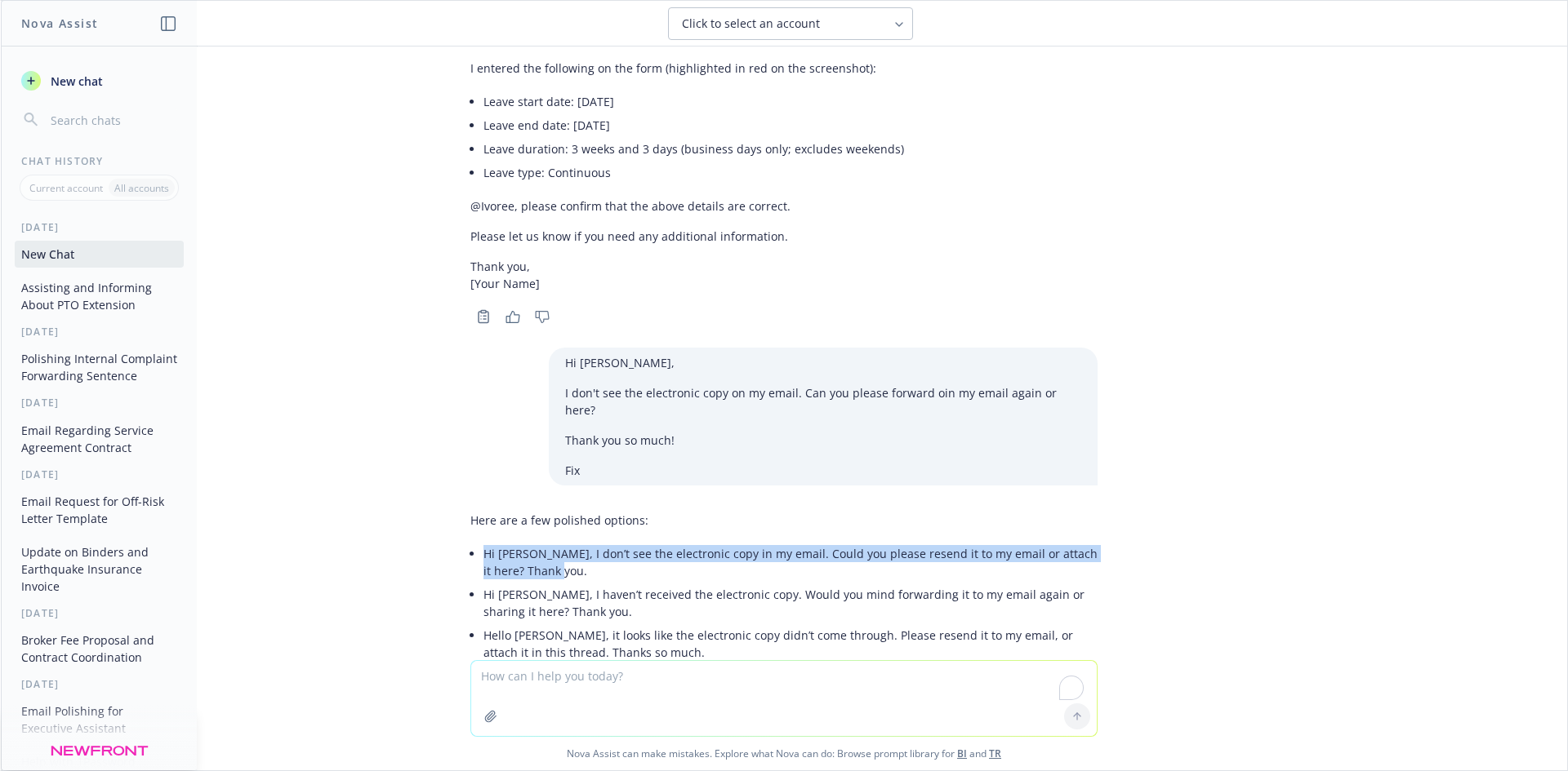
drag, startPoint x: 565, startPoint y: 448, endPoint x: 470, endPoint y: 420, distance: 99.0
click at [470, 506] on div "Here are a few polished options: Hi [PERSON_NAME], I don’t see the electronic c…" at bounding box center [784, 608] width 627 height 207
copy p "Hi [PERSON_NAME], I don’t see the electronic copy in my email. Could you please…"
